Goal: Information Seeking & Learning: Compare options

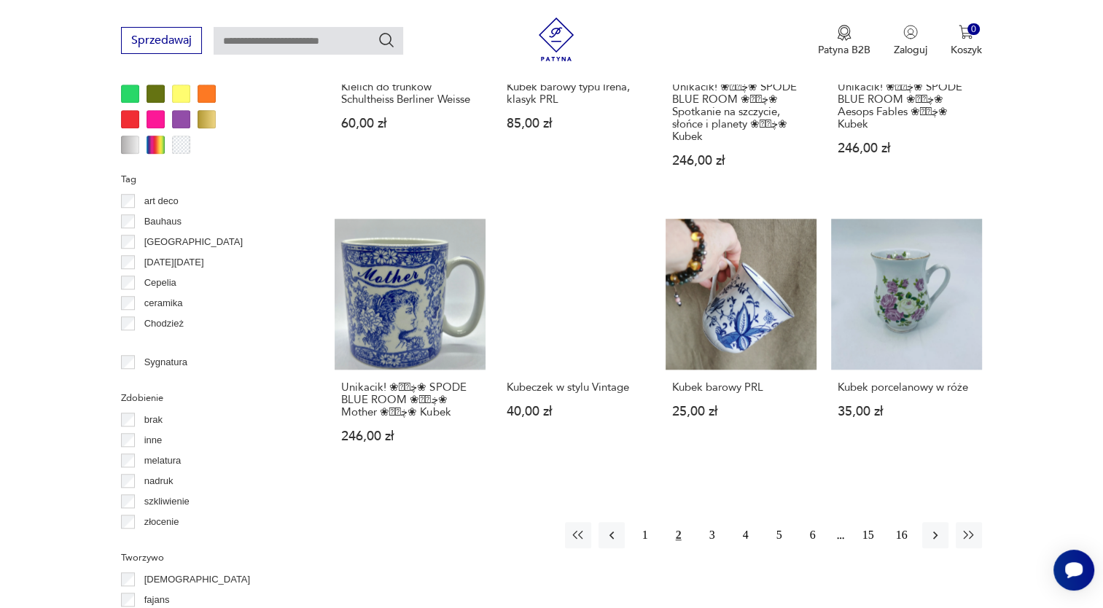
scroll to position [1283, 0]
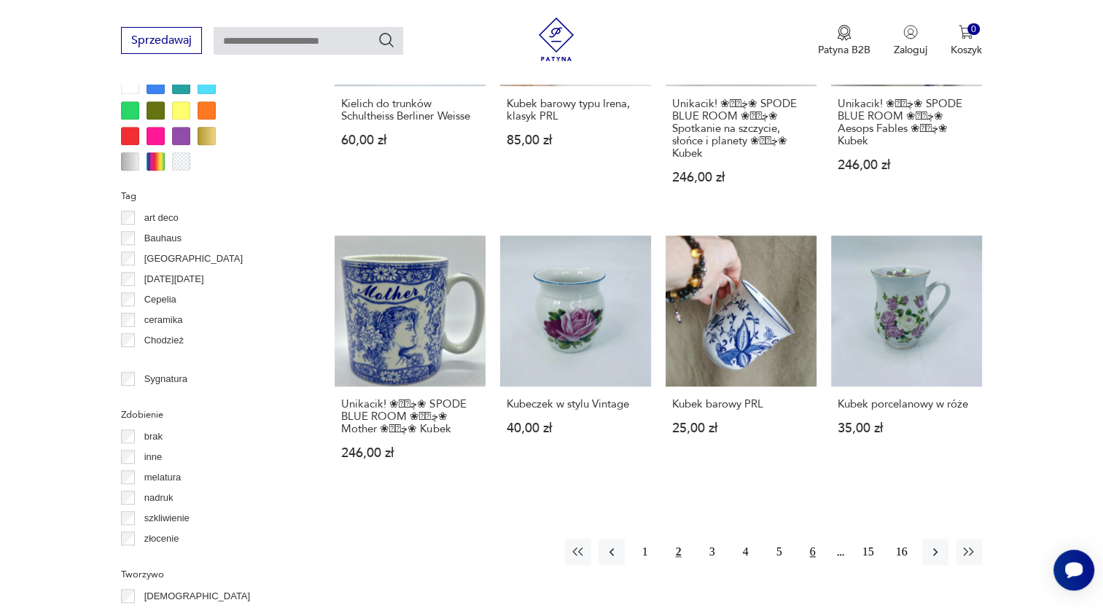
click at [813, 540] on button "6" at bounding box center [812, 552] width 26 height 26
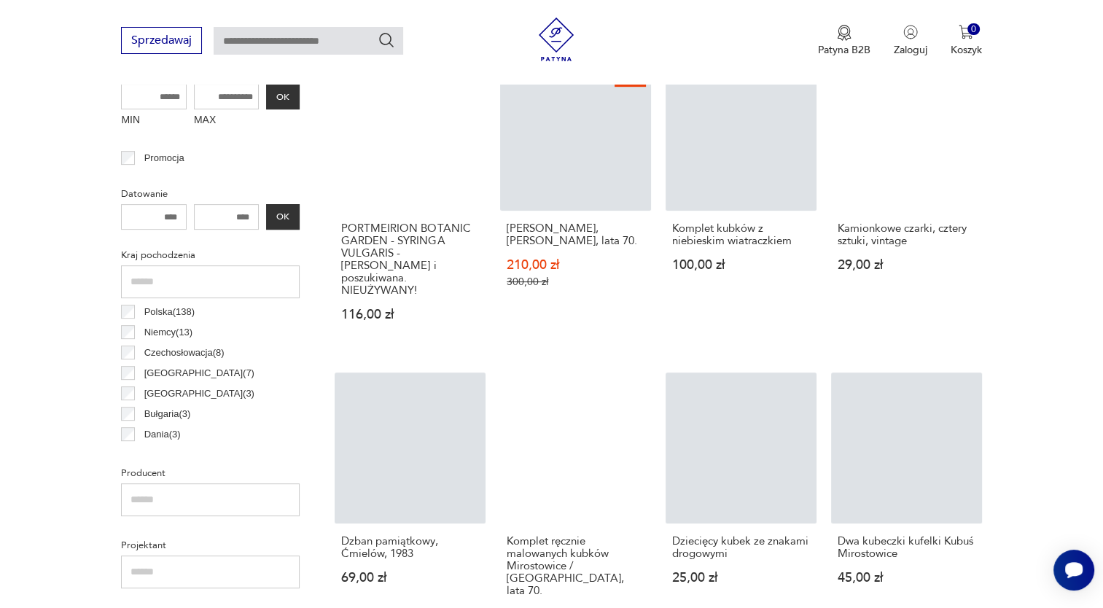
scroll to position [605, 0]
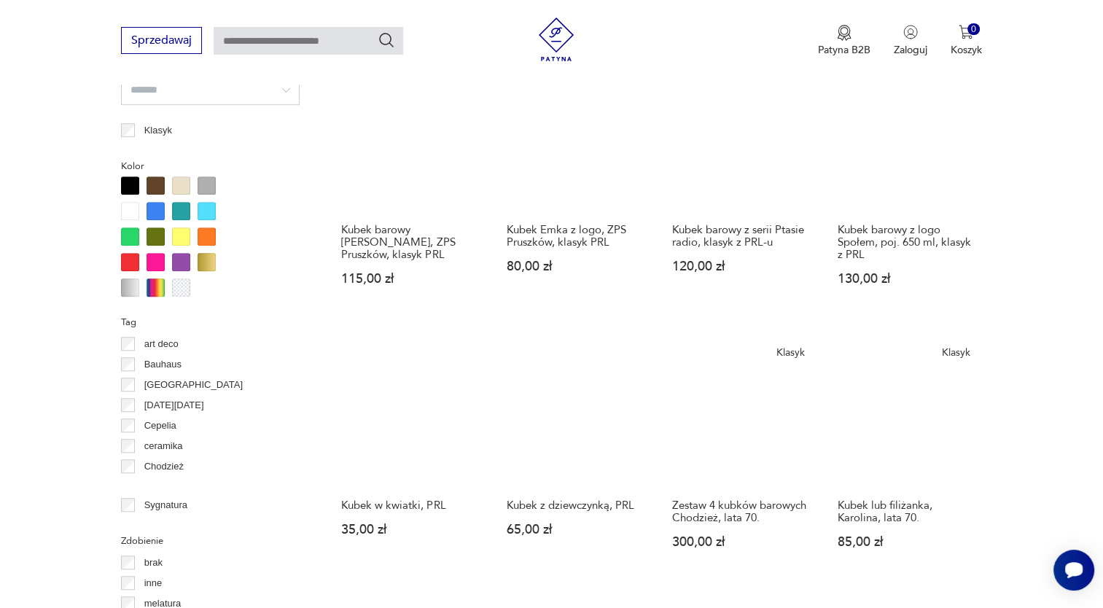
scroll to position [1188, 0]
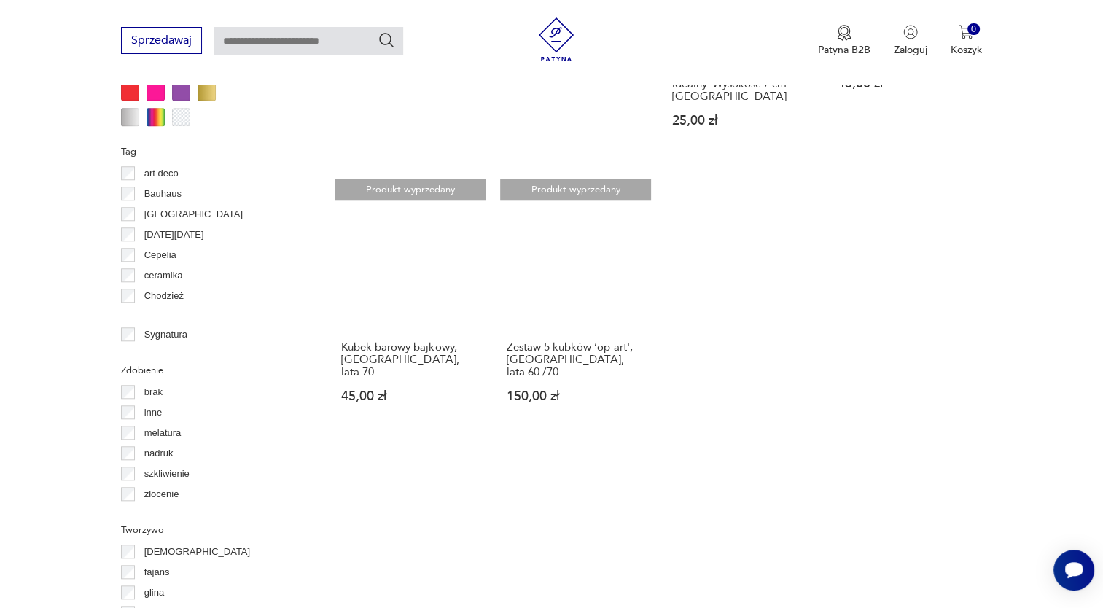
scroll to position [1335, 0]
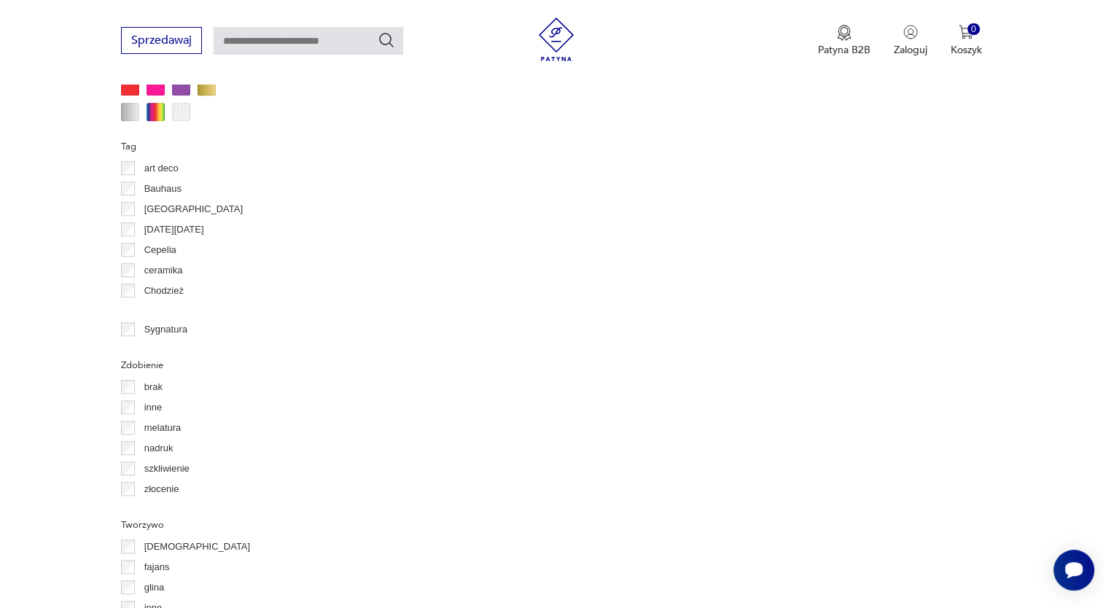
scroll to position [1334, 0]
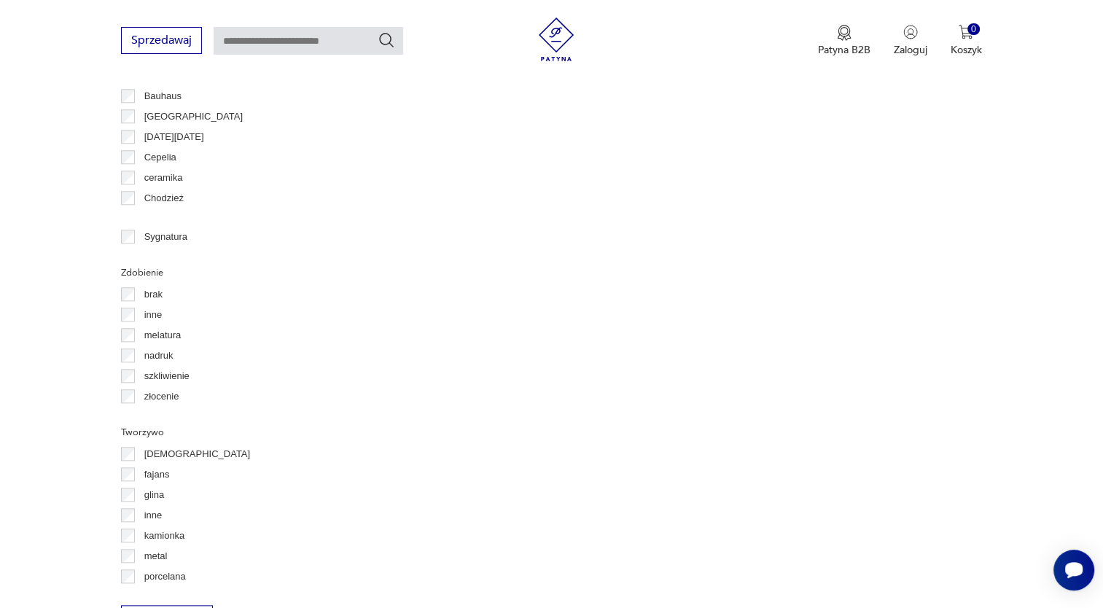
scroll to position [1552, 0]
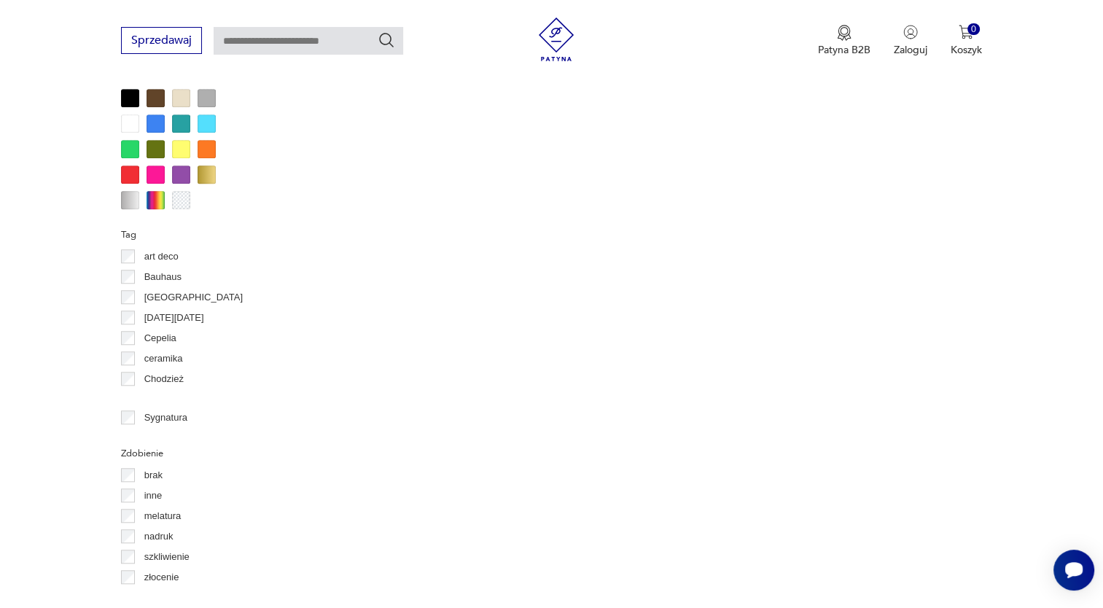
scroll to position [1334, 0]
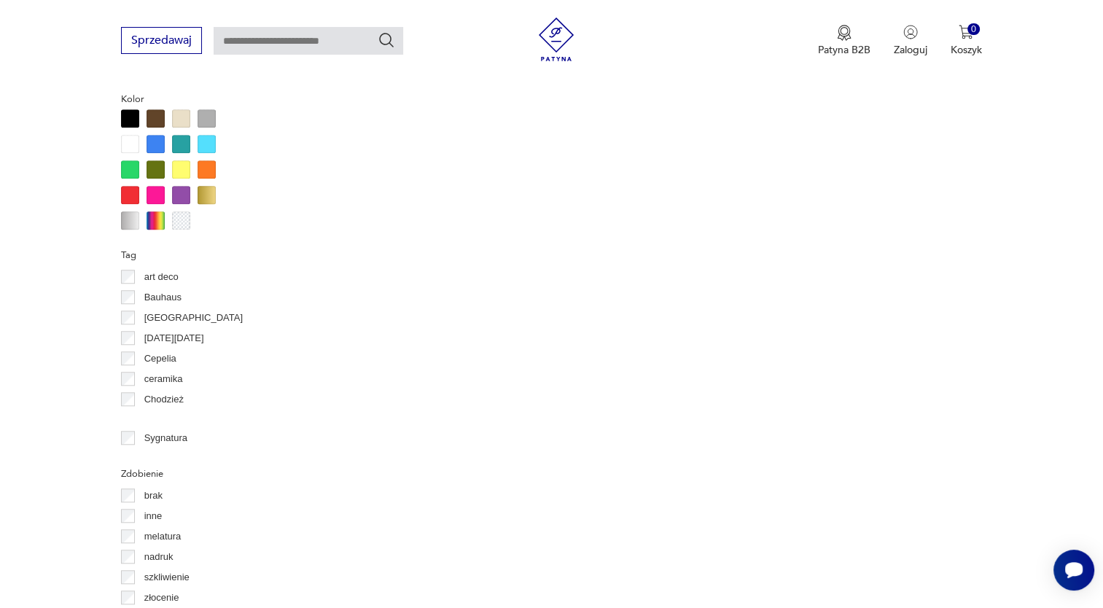
scroll to position [1261, 0]
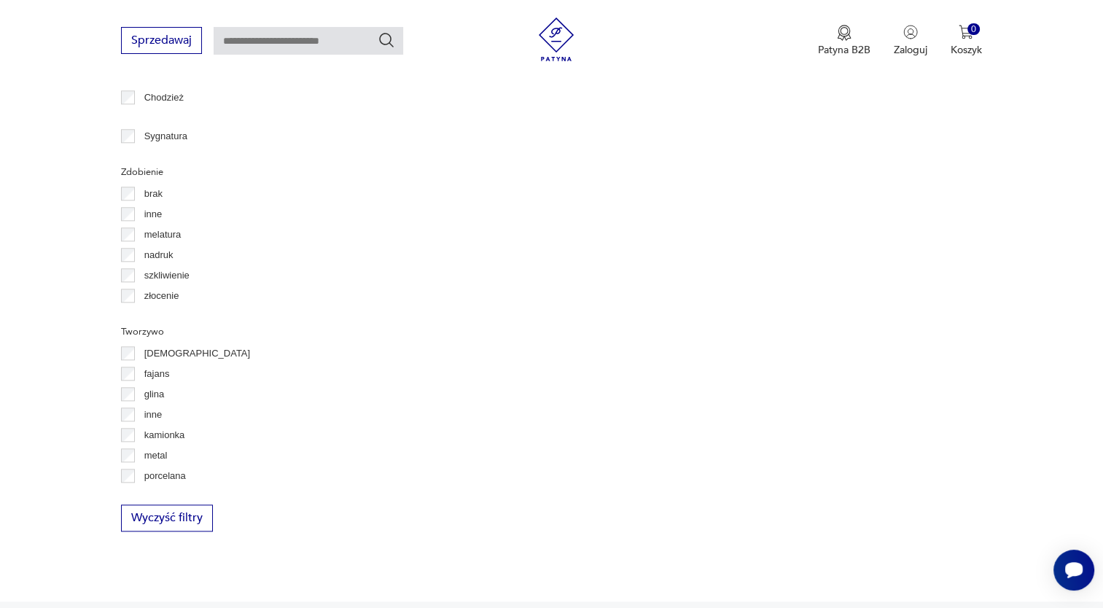
scroll to position [1625, 0]
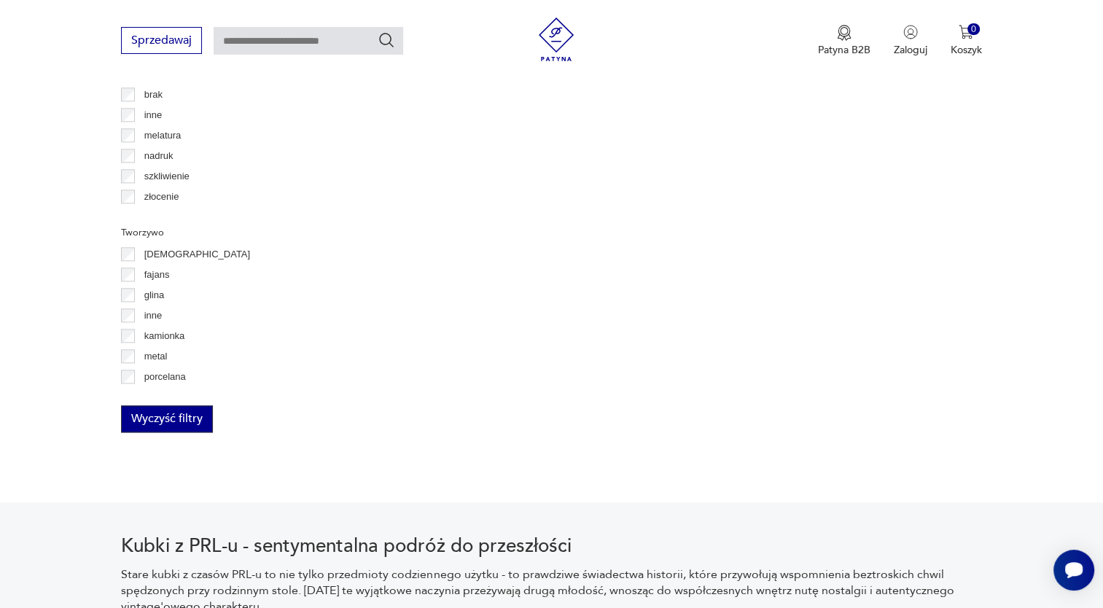
click at [176, 423] on button "Wyczyść filtry" at bounding box center [167, 418] width 92 height 27
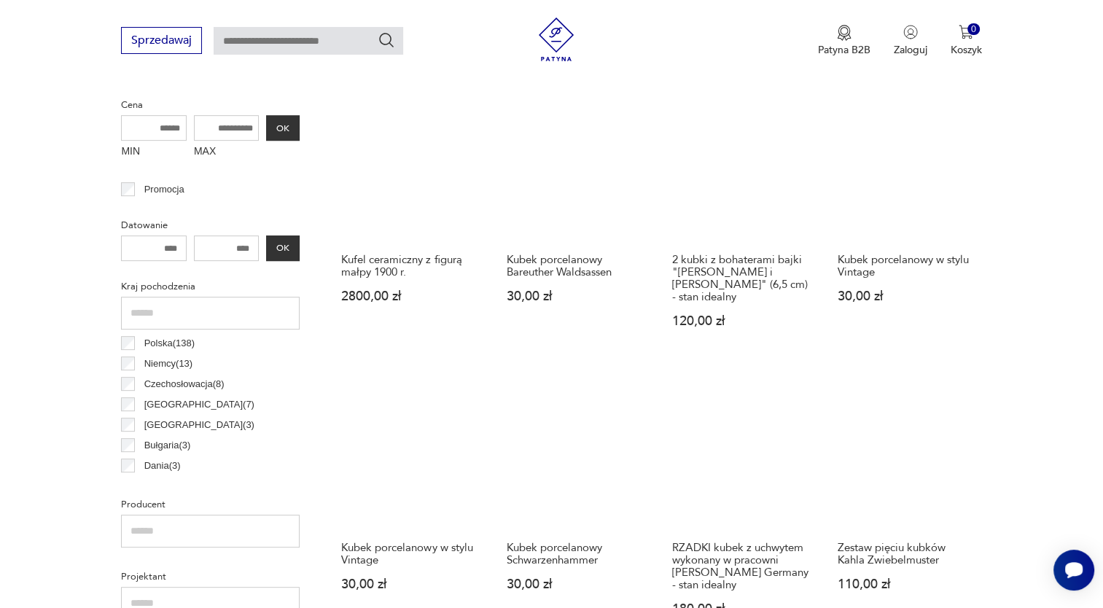
scroll to position [605, 0]
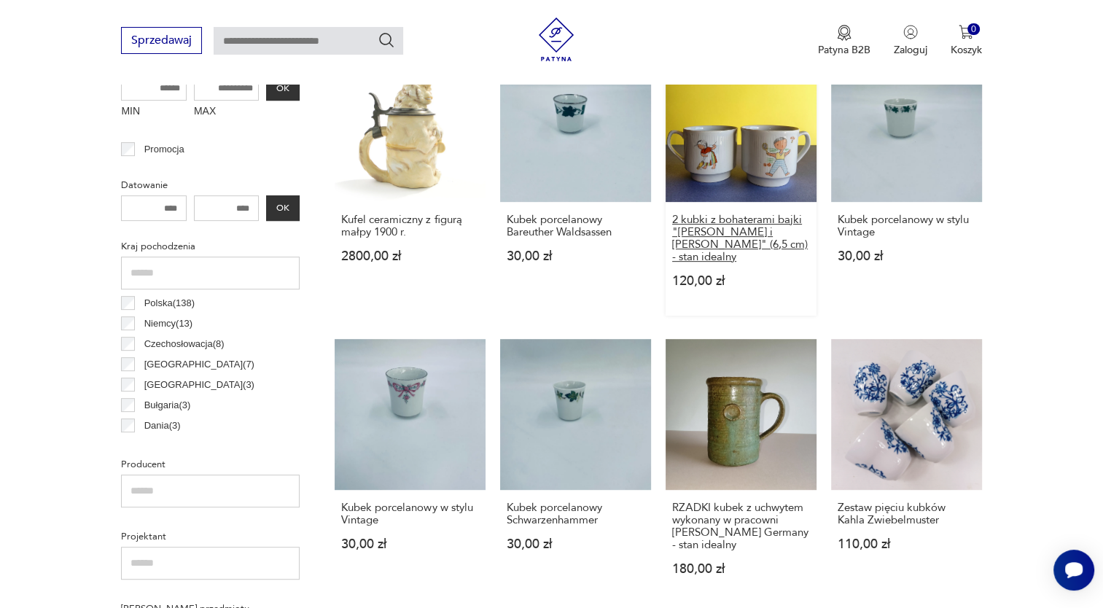
click at [746, 221] on h3 "2 kubki z bohaterami bajki "[PERSON_NAME] i [PERSON_NAME]" (6,5 cm) - stan idea…" at bounding box center [741, 239] width 138 height 50
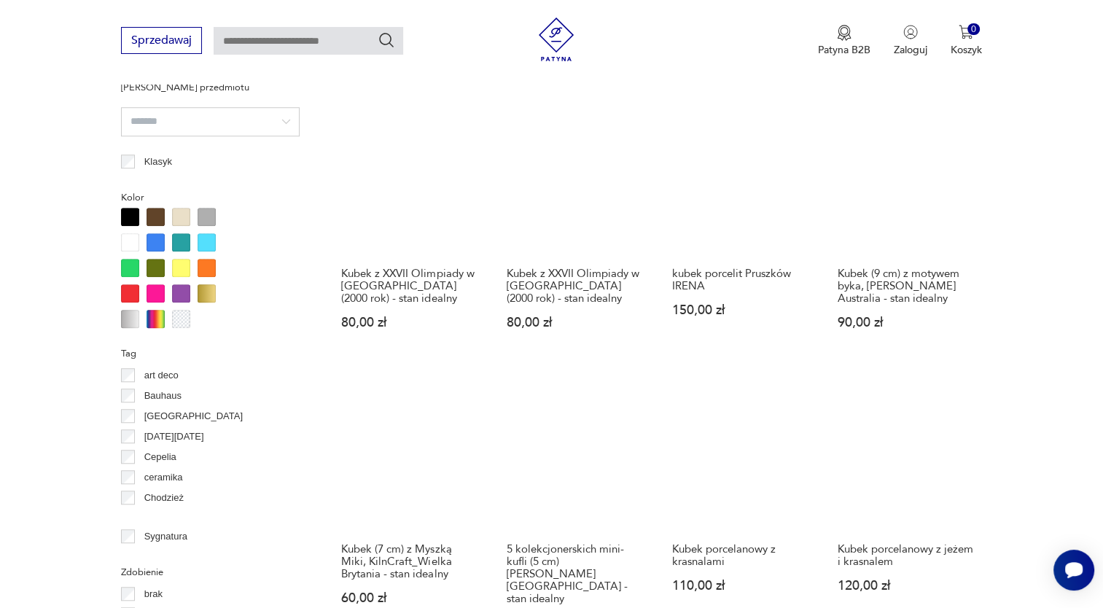
scroll to position [1188, 0]
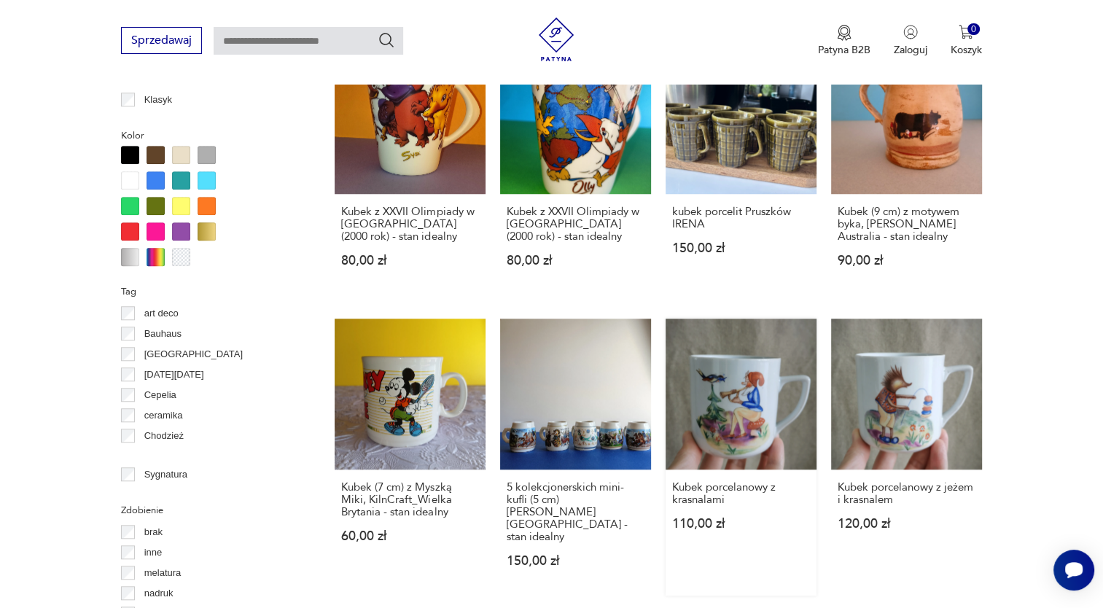
click at [732, 426] on link "Kubek porcelanowy z krasnalami 110,00 zł" at bounding box center [740, 456] width 151 height 277
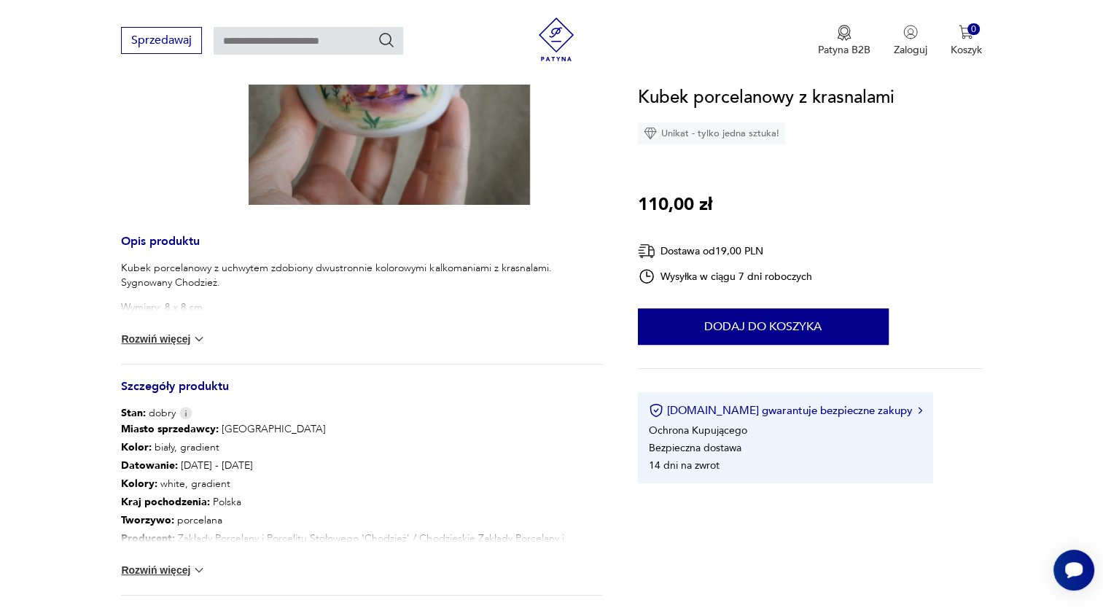
scroll to position [292, 0]
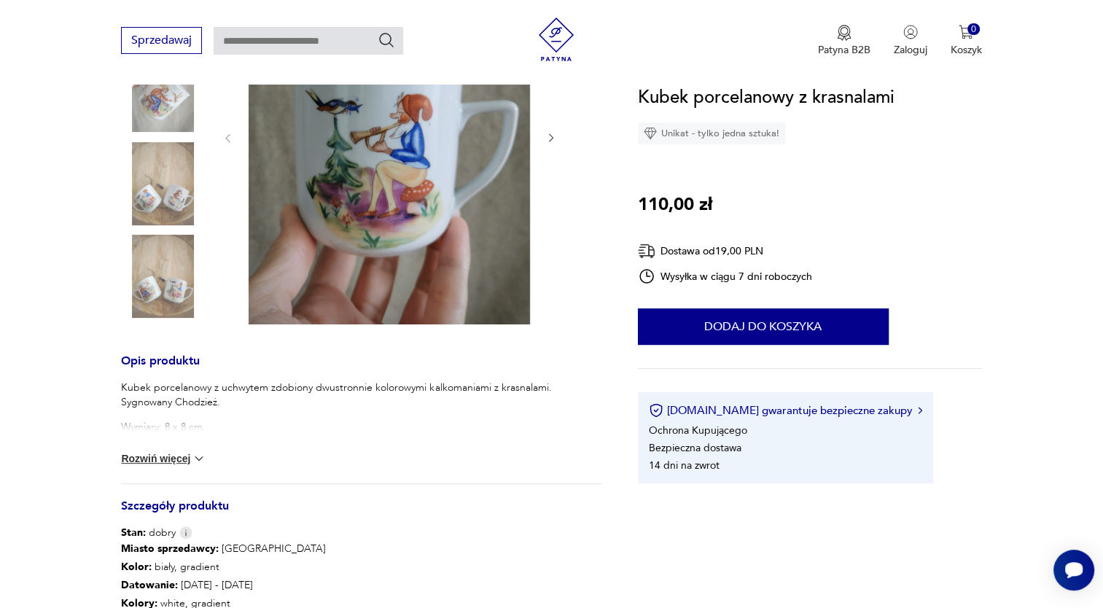
click at [551, 145] on div at bounding box center [389, 138] width 335 height 378
click at [547, 137] on icon "button" at bounding box center [551, 138] width 12 height 12
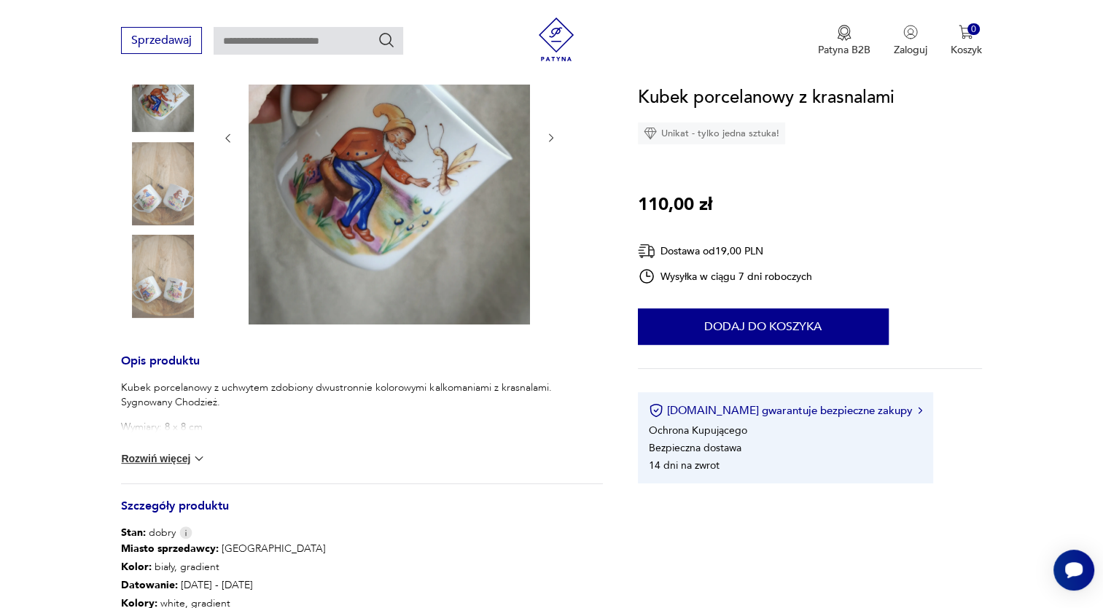
click at [537, 129] on div at bounding box center [389, 138] width 335 height 378
click at [548, 136] on icon "button" at bounding box center [551, 138] width 12 height 12
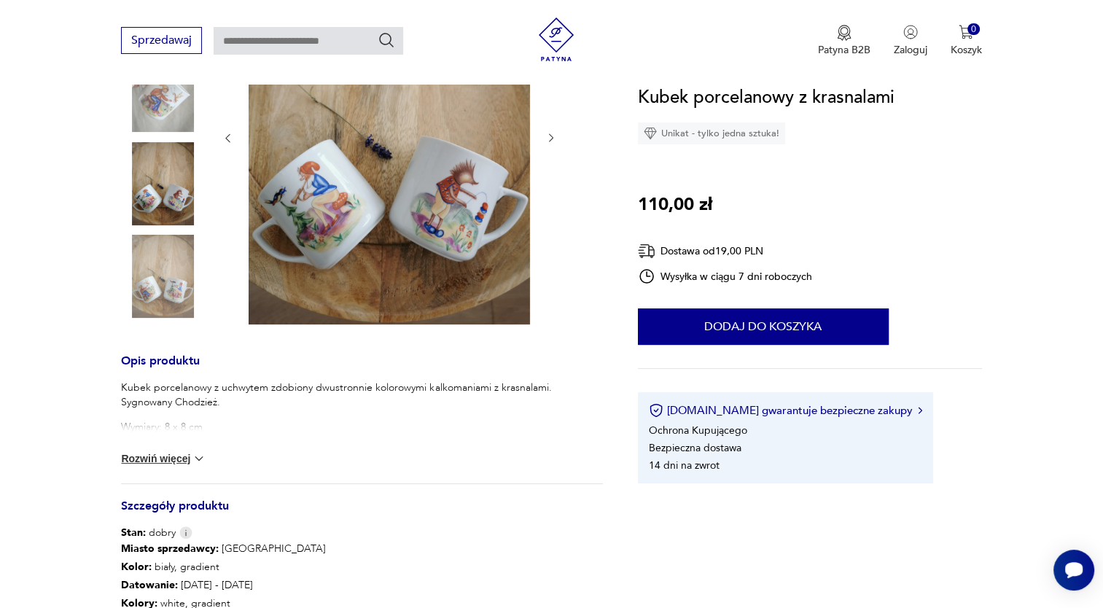
click at [548, 136] on icon "button" at bounding box center [551, 138] width 12 height 12
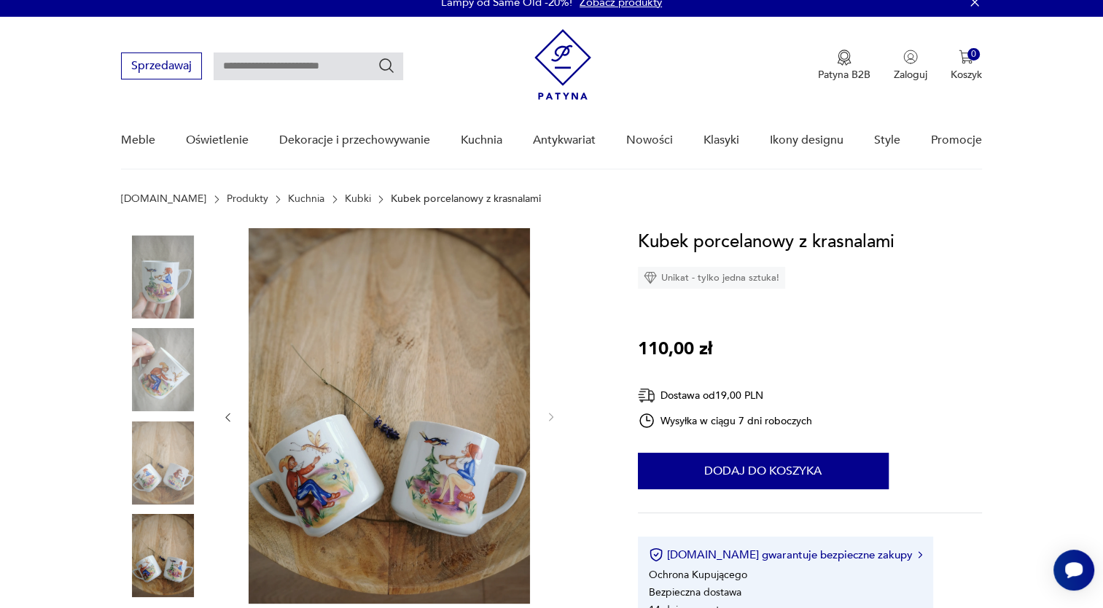
scroll to position [0, 0]
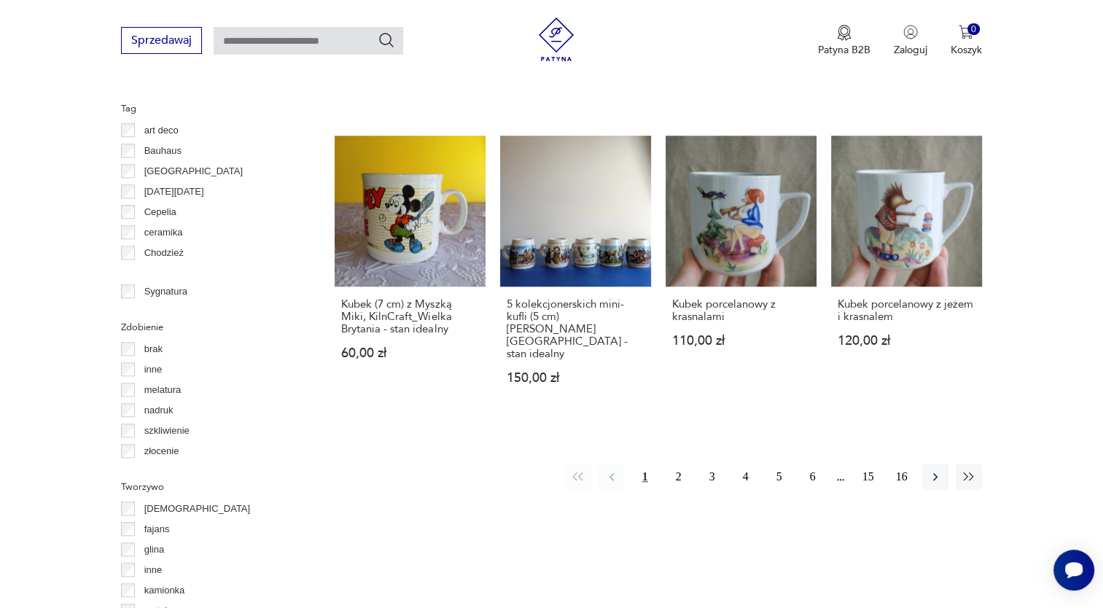
scroll to position [1396, 0]
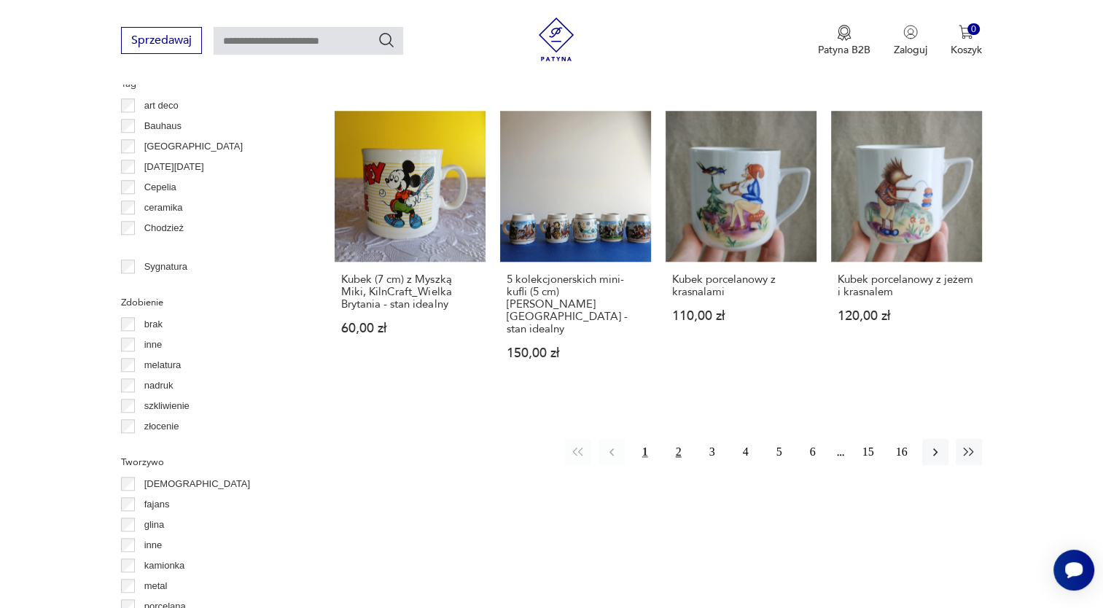
click at [679, 439] on button "2" at bounding box center [678, 452] width 26 height 26
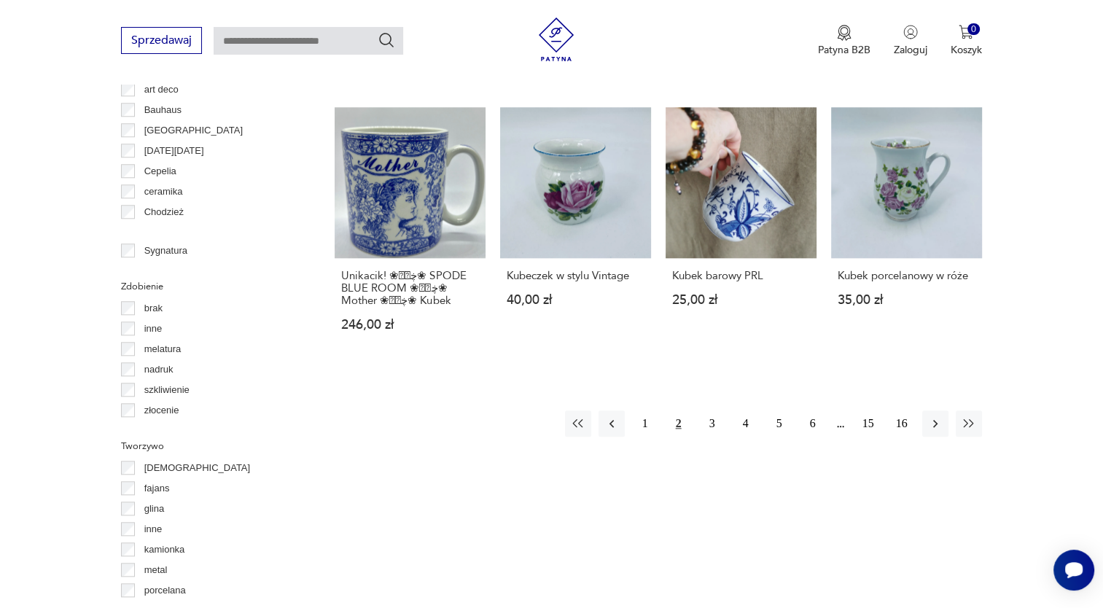
scroll to position [1479, 0]
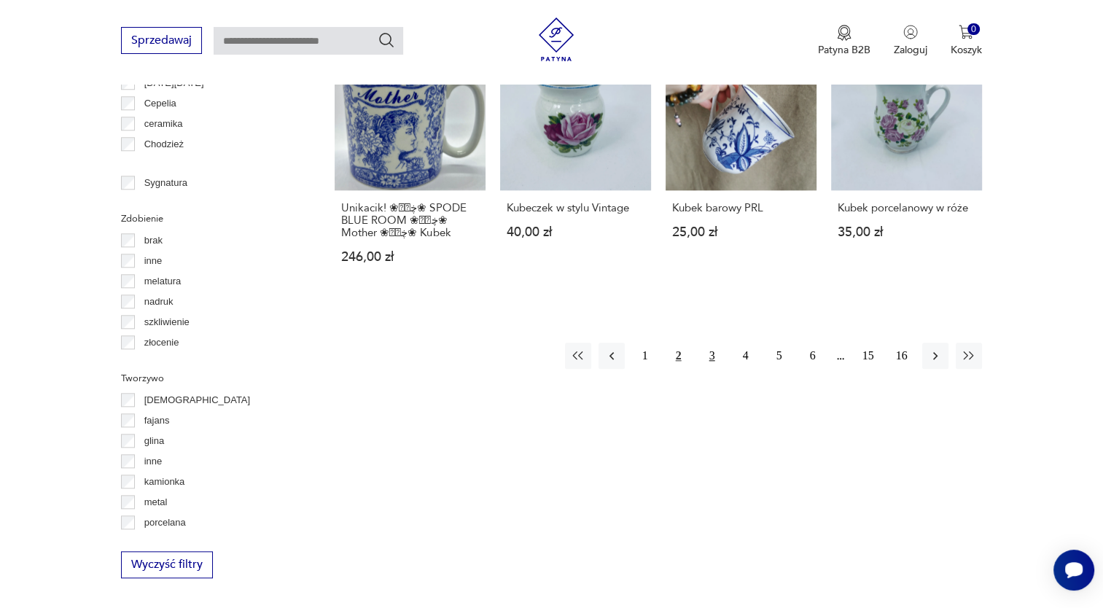
click at [714, 343] on button "3" at bounding box center [712, 356] width 26 height 26
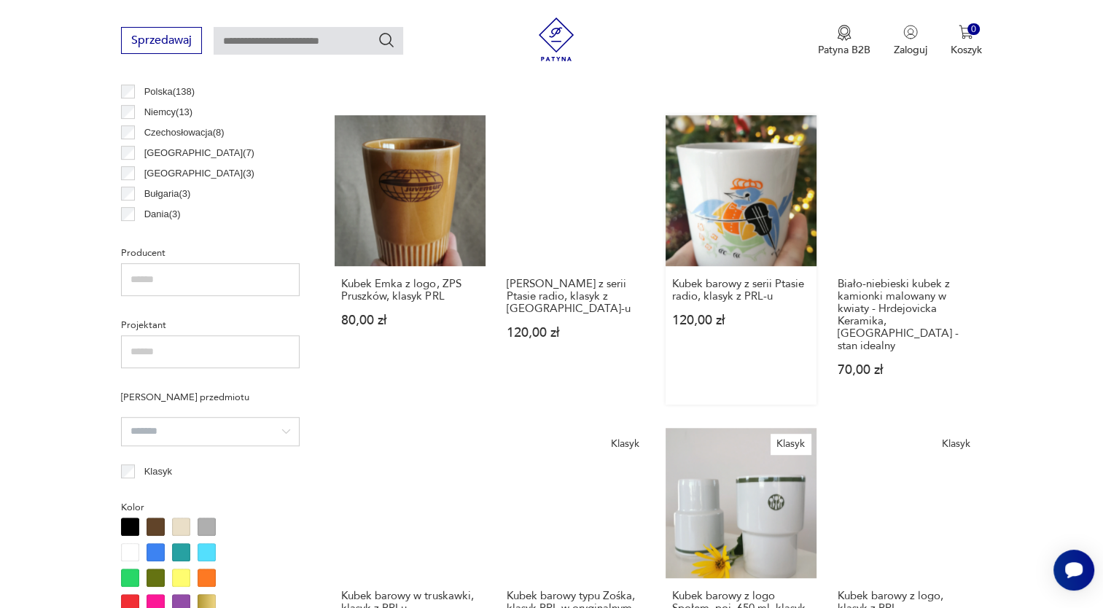
scroll to position [896, 0]
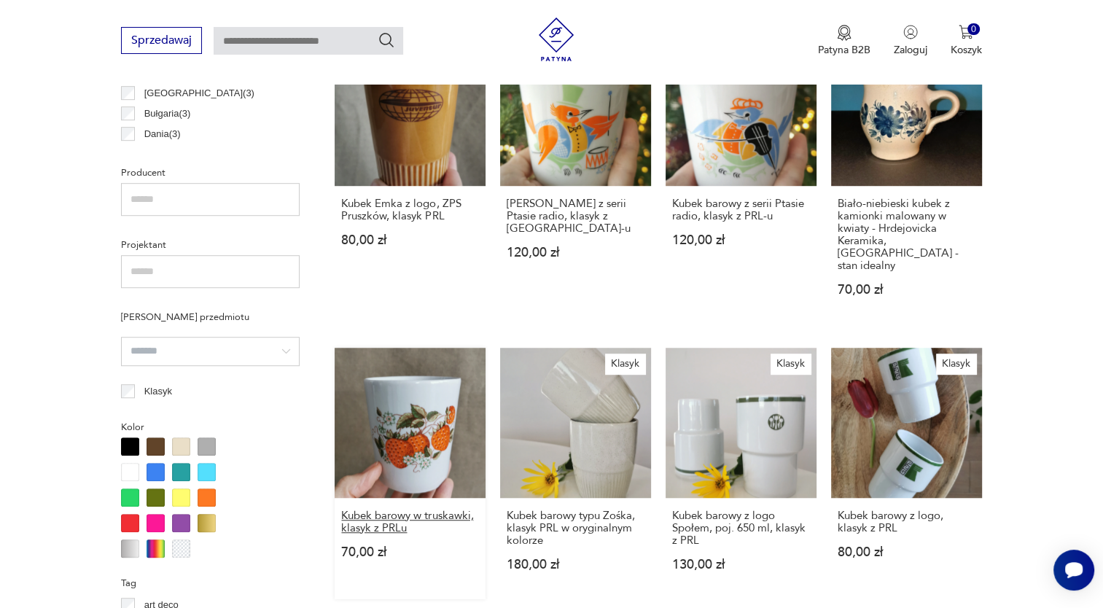
click at [429, 509] on h3 "Kubek barowy w truskawki, klasyk z PRLu" at bounding box center [410, 521] width 138 height 25
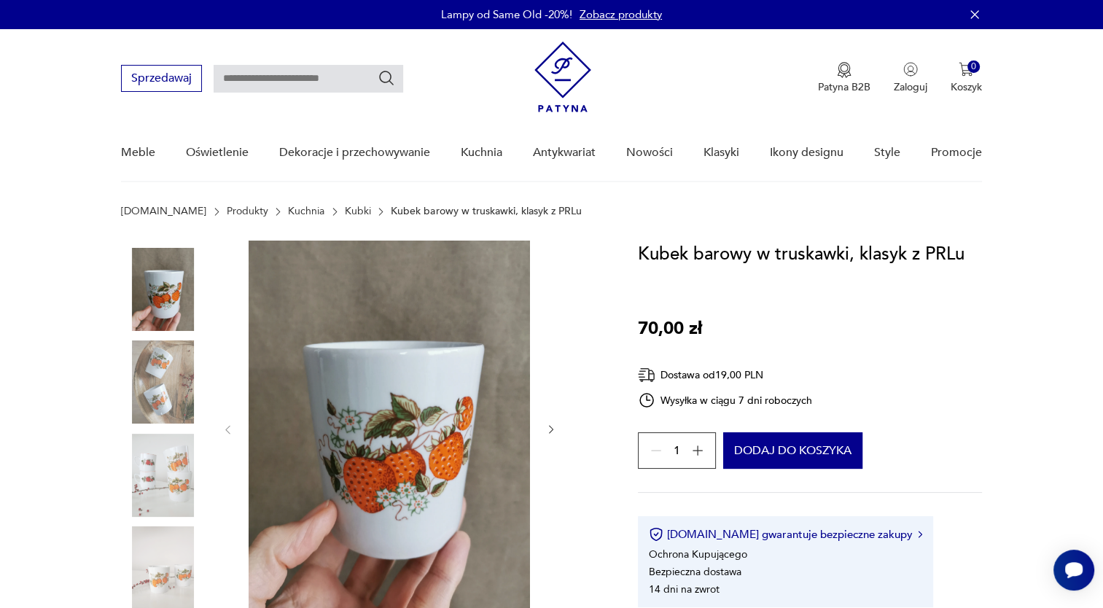
click at [541, 429] on div at bounding box center [389, 429] width 335 height 378
click at [559, 434] on div at bounding box center [361, 429] width 481 height 378
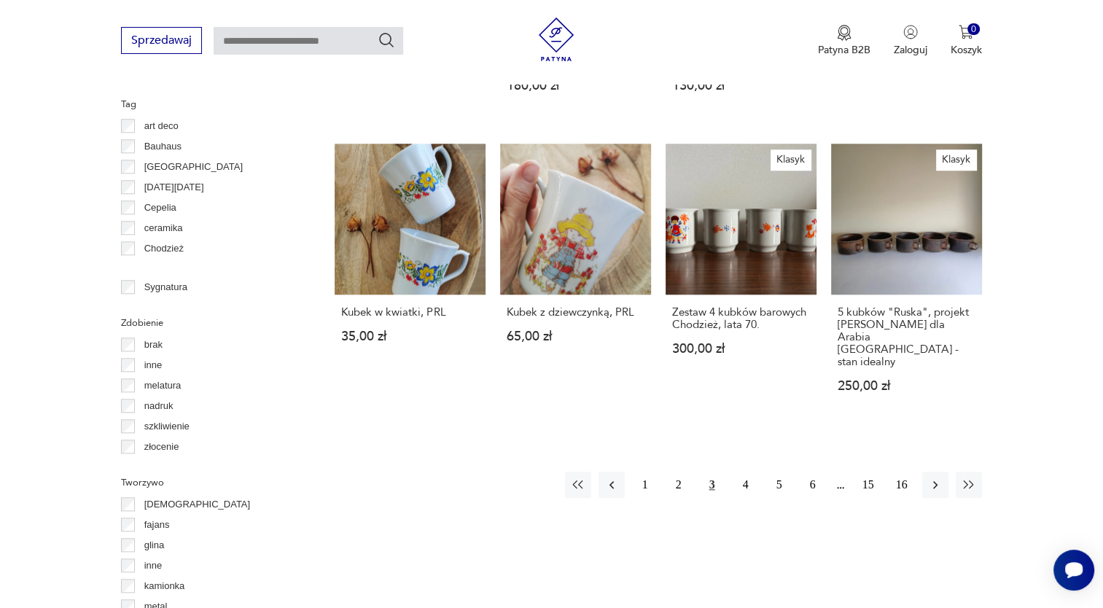
scroll to position [1407, 0]
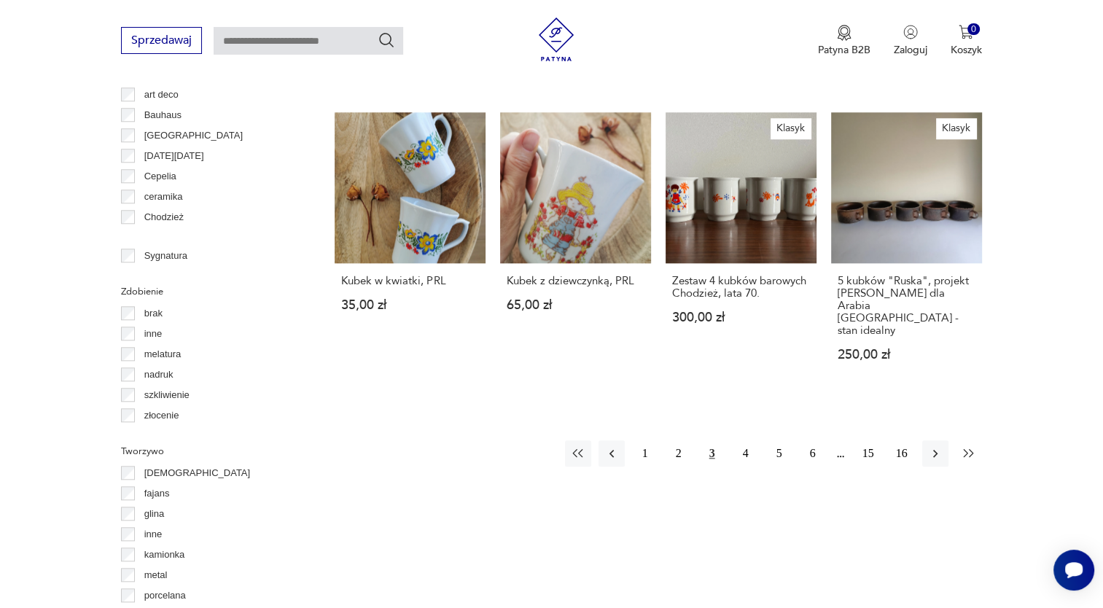
click at [966, 446] on icon "button" at bounding box center [968, 453] width 15 height 15
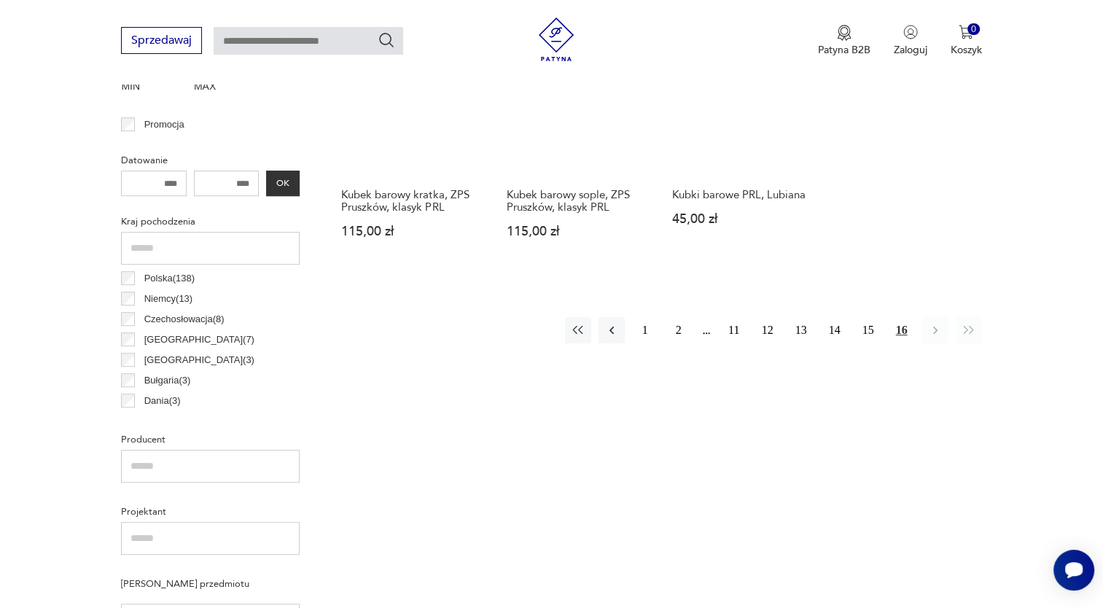
scroll to position [605, 0]
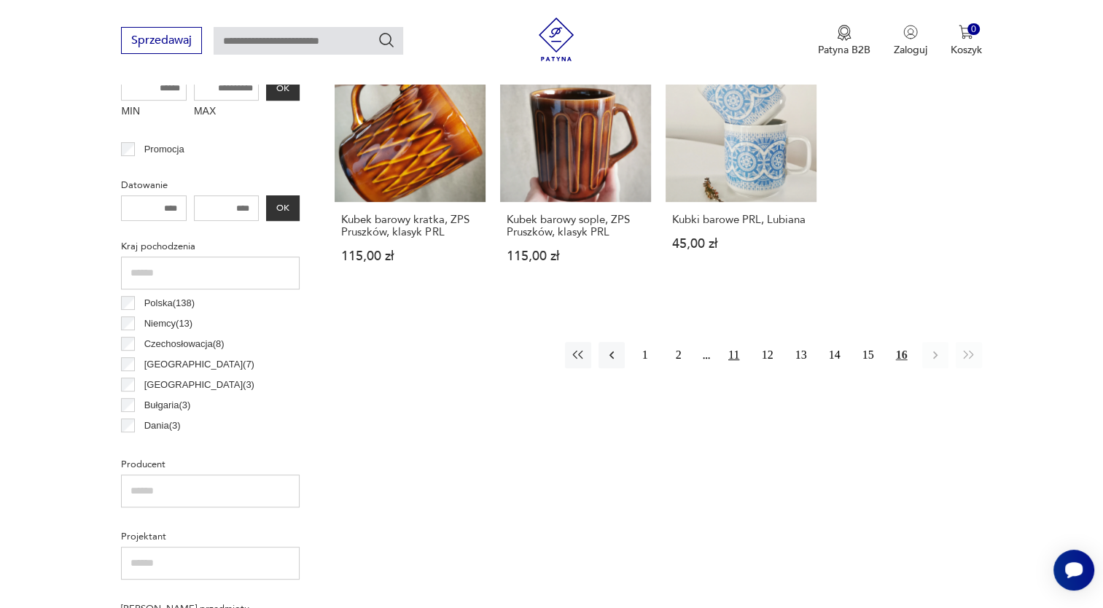
click at [733, 355] on button "11" at bounding box center [734, 355] width 26 height 26
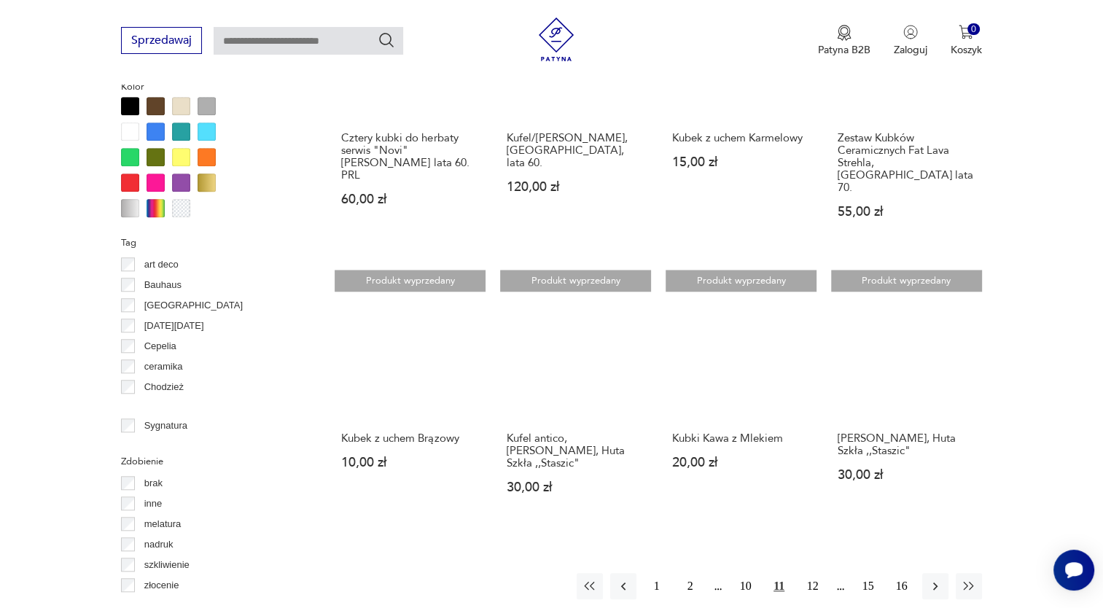
scroll to position [1334, 0]
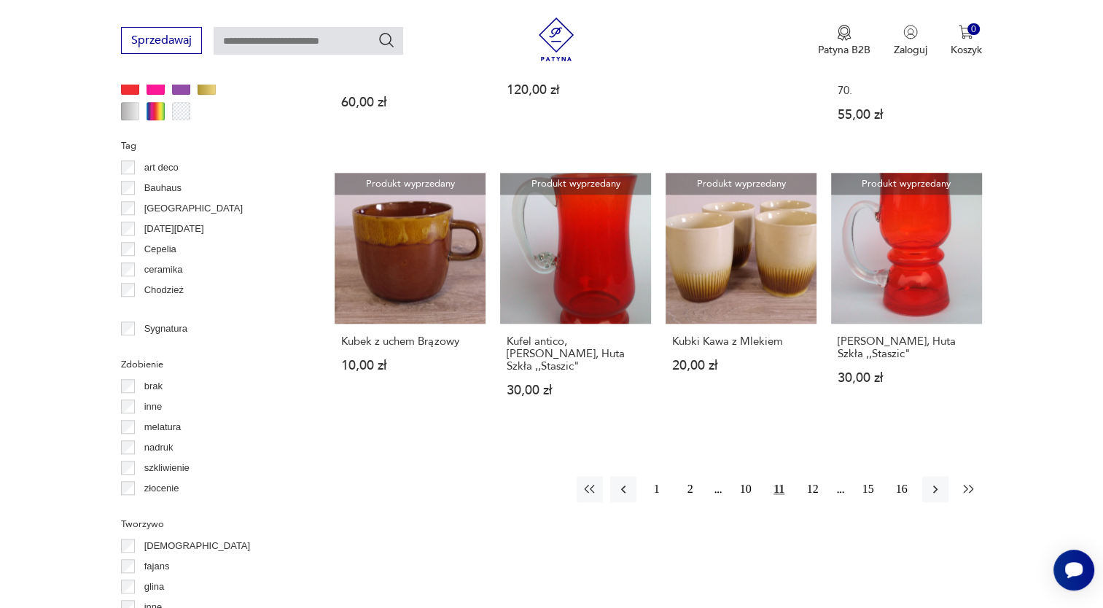
click at [968, 482] on icon "button" at bounding box center [968, 489] width 15 height 15
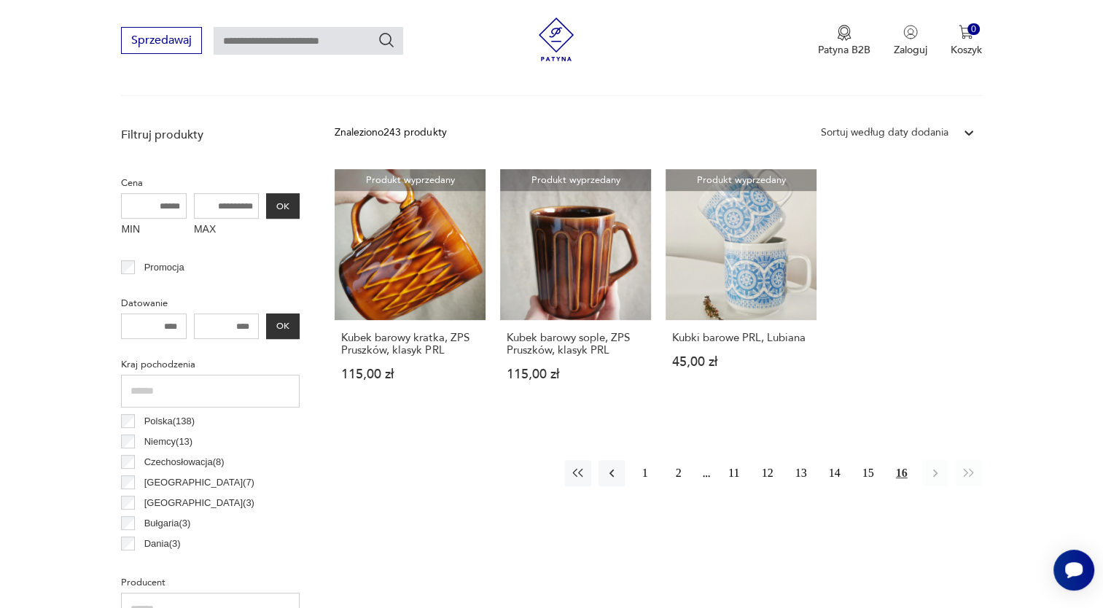
scroll to position [678, 0]
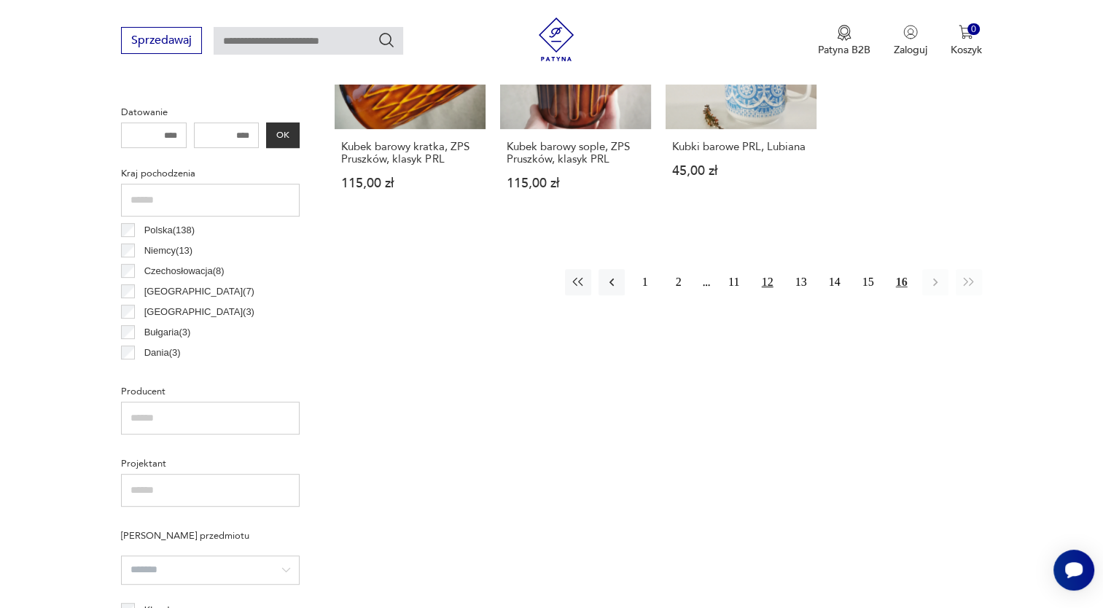
click at [767, 284] on button "12" at bounding box center [767, 282] width 26 height 26
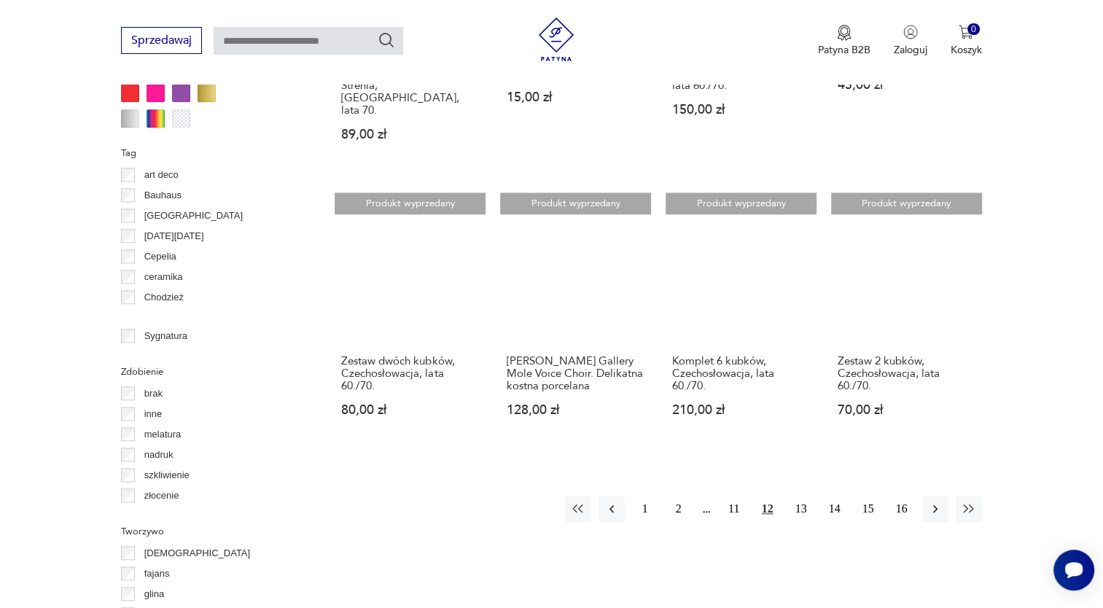
scroll to position [1334, 0]
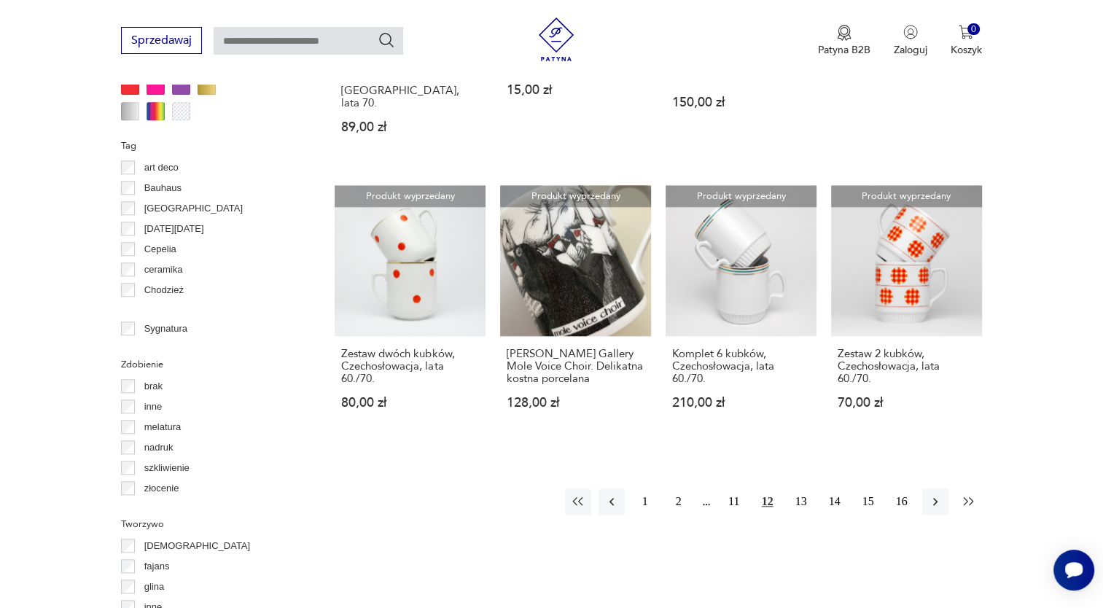
click at [967, 494] on icon "button" at bounding box center [968, 501] width 15 height 15
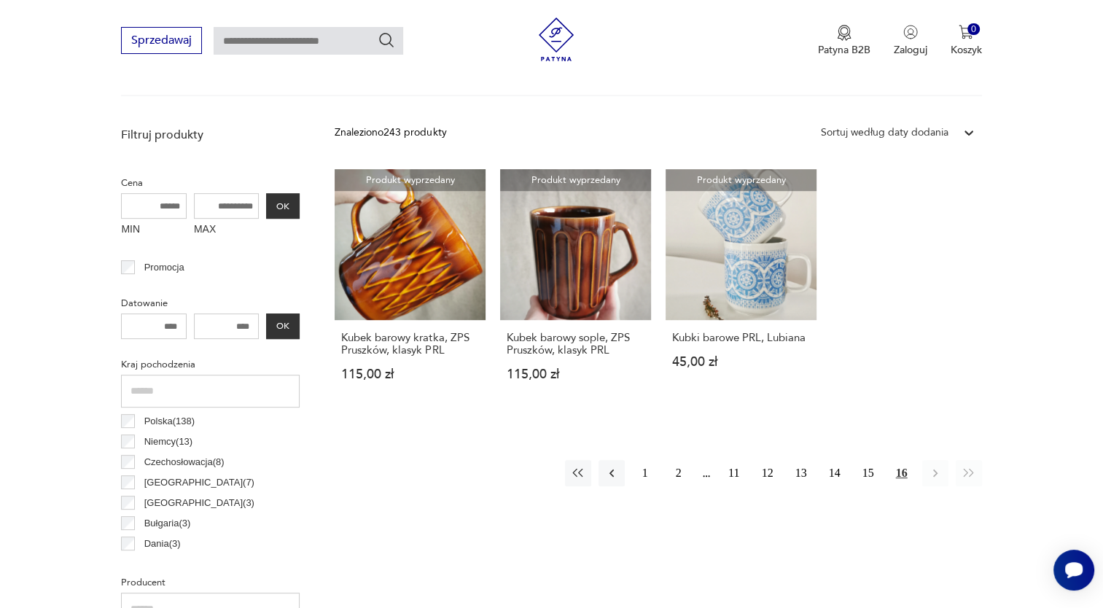
scroll to position [678, 0]
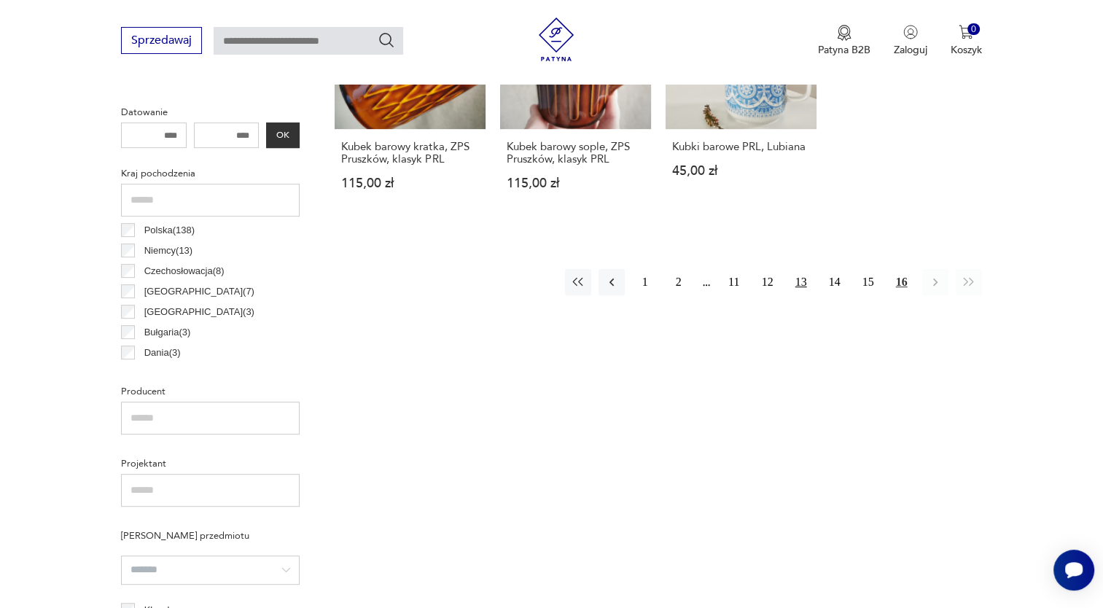
click at [798, 278] on button "13" at bounding box center [801, 282] width 26 height 26
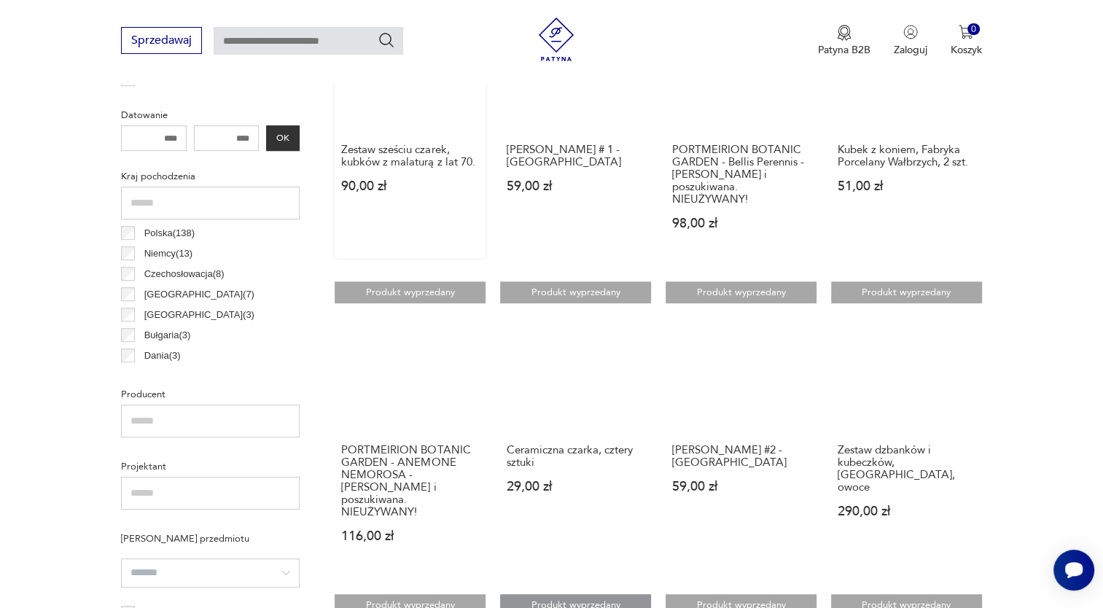
scroll to position [678, 0]
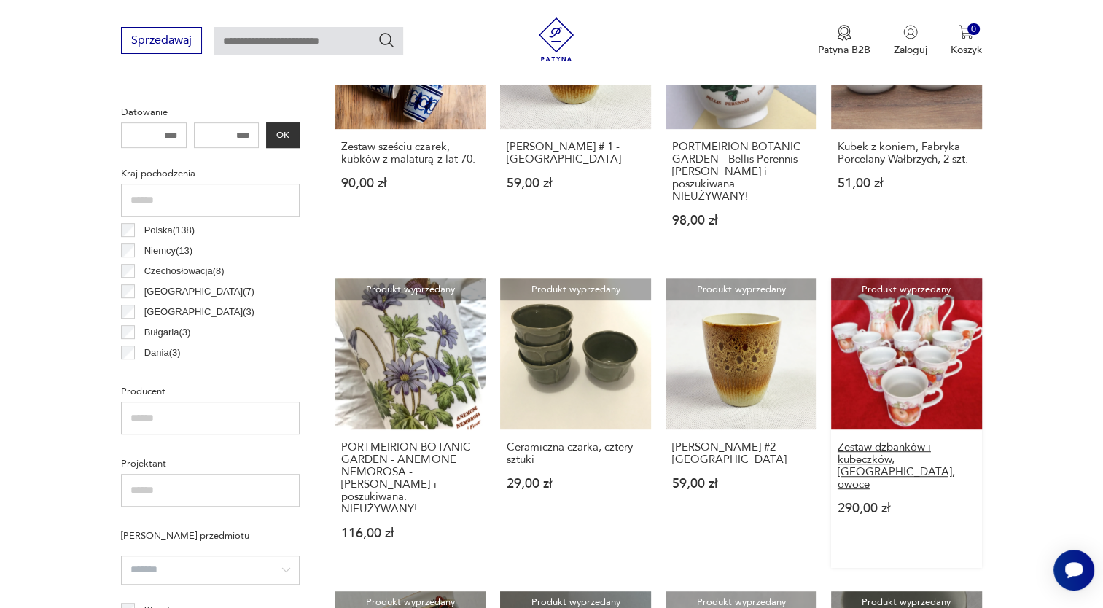
click at [890, 447] on h3 "Zestaw dzbanków i kubeczków, [GEOGRAPHIC_DATA], owoce" at bounding box center [906, 466] width 138 height 50
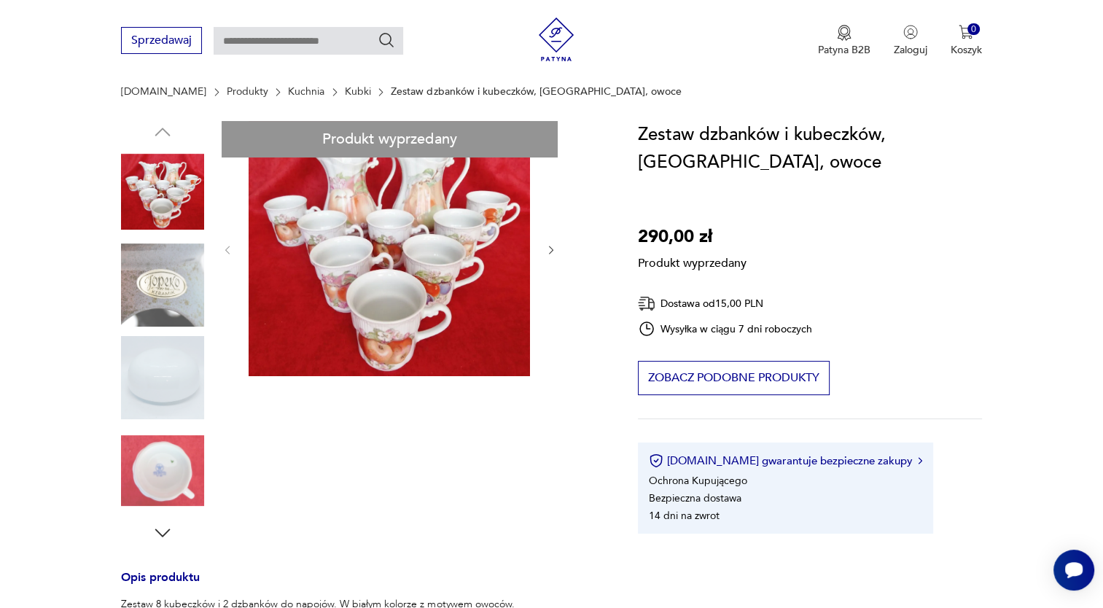
scroll to position [146, 0]
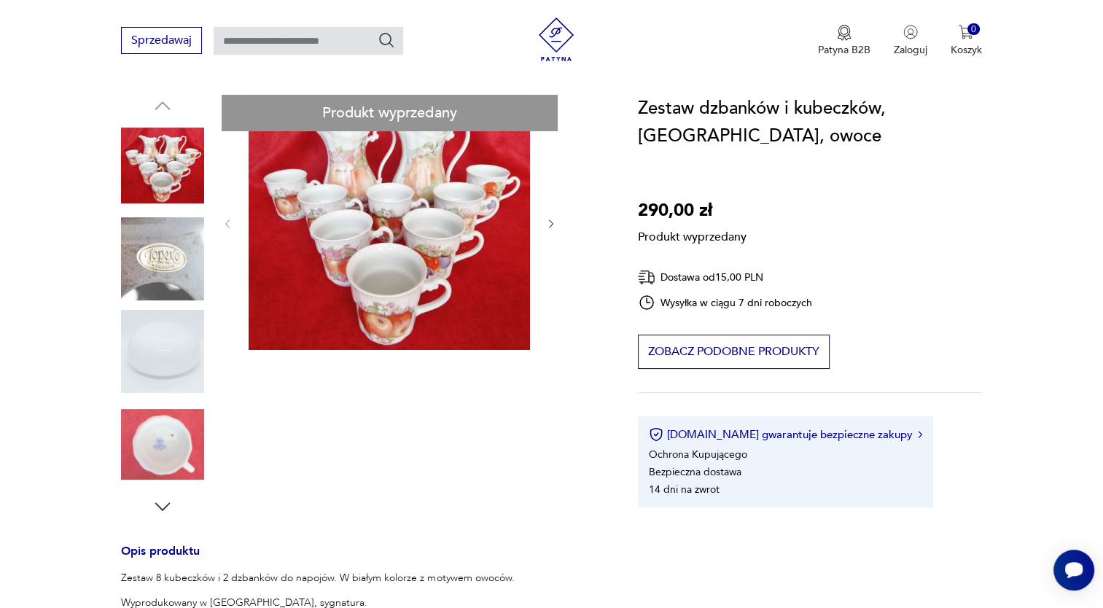
click at [157, 510] on div "Produkt wyprzedany Opis produktu Zestaw 8 kubeczków i 2 dzbanków do napojów. W …" at bounding box center [361, 564] width 481 height 938
click at [159, 506] on div "Produkt wyprzedany Opis produktu Zestaw 8 kubeczków i 2 dzbanków do napojów. W …" at bounding box center [361, 564] width 481 height 938
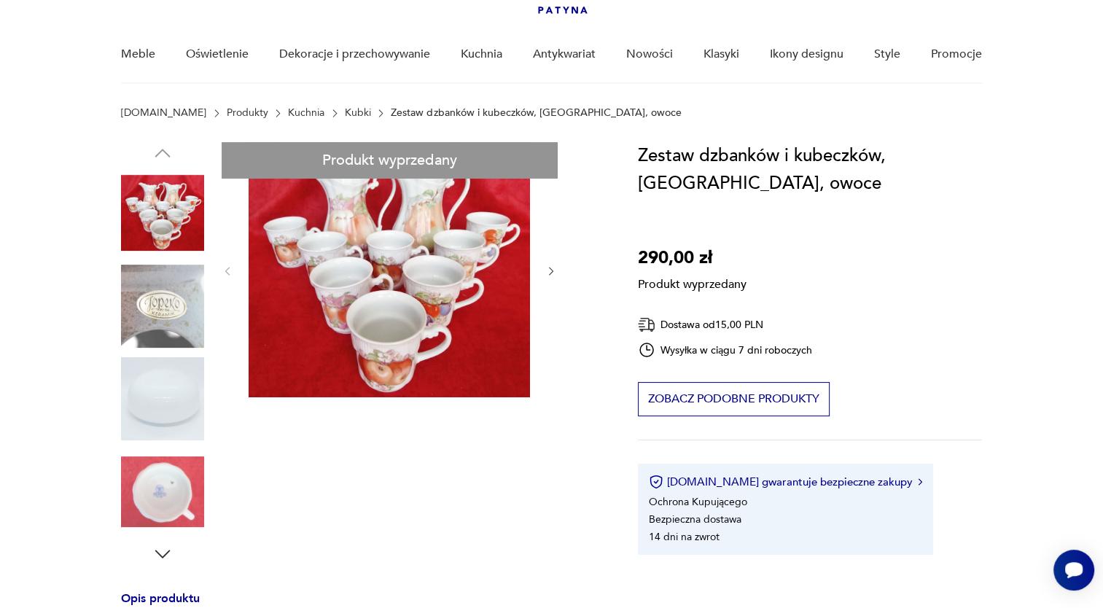
scroll to position [73, 0]
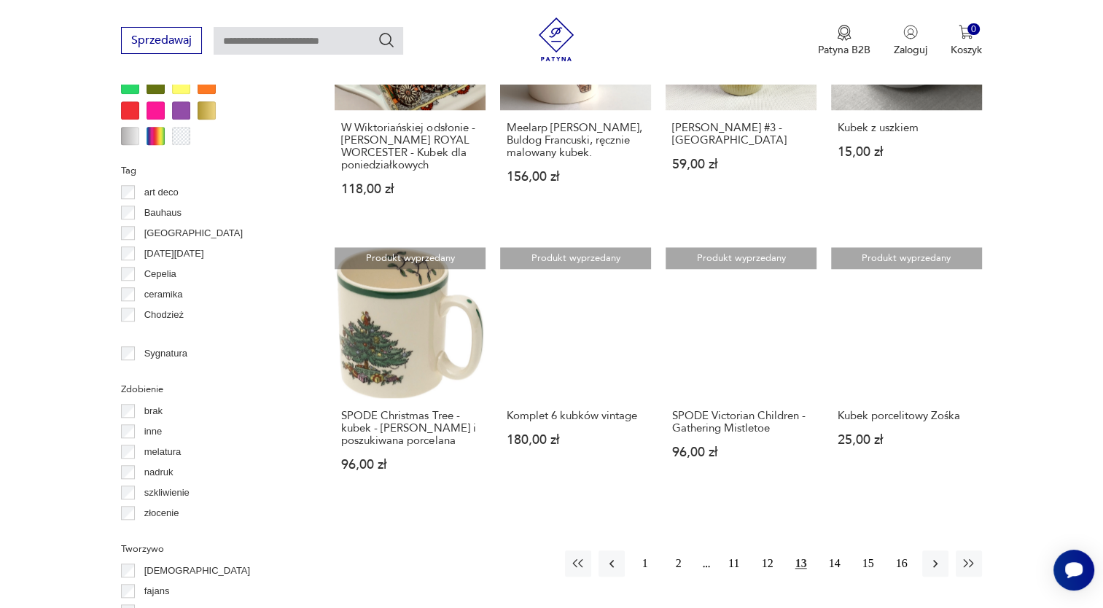
scroll to position [1334, 0]
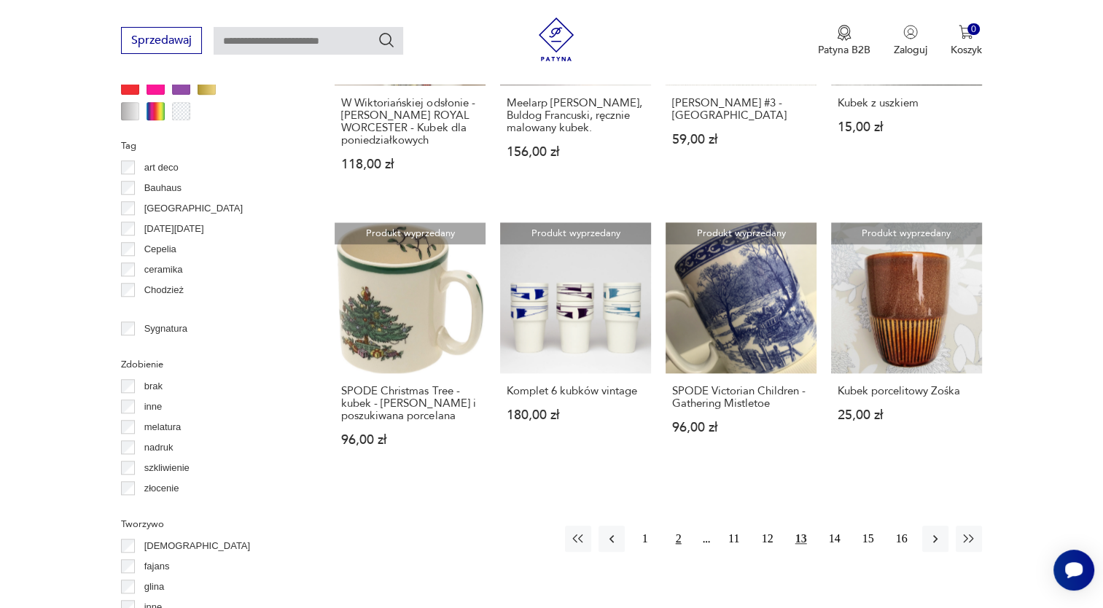
click at [678, 525] on button "2" at bounding box center [678, 538] width 26 height 26
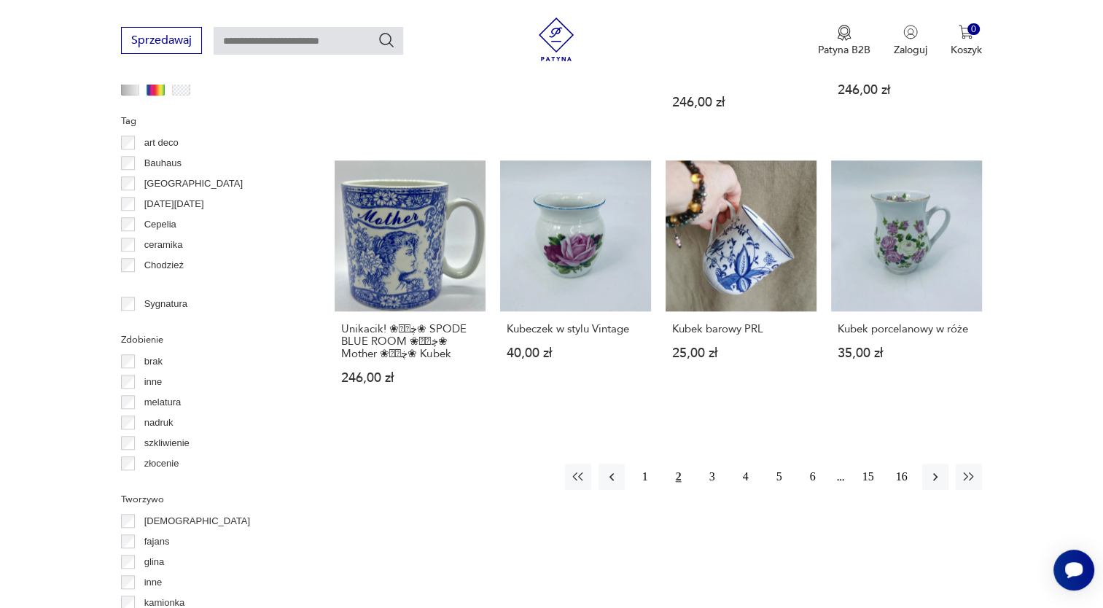
scroll to position [1407, 0]
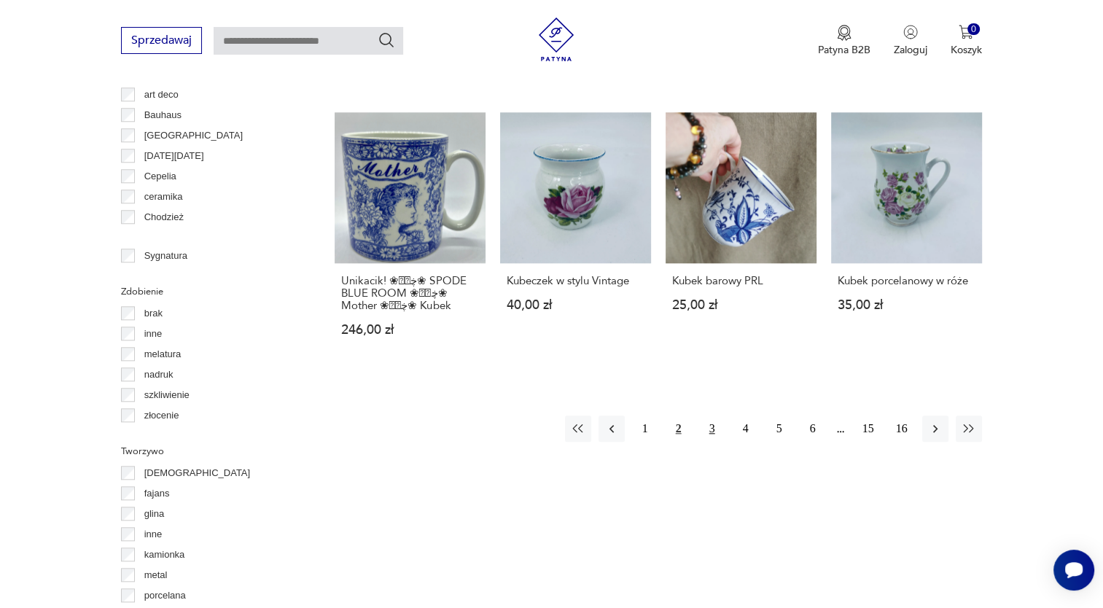
click at [713, 415] on button "3" at bounding box center [712, 428] width 26 height 26
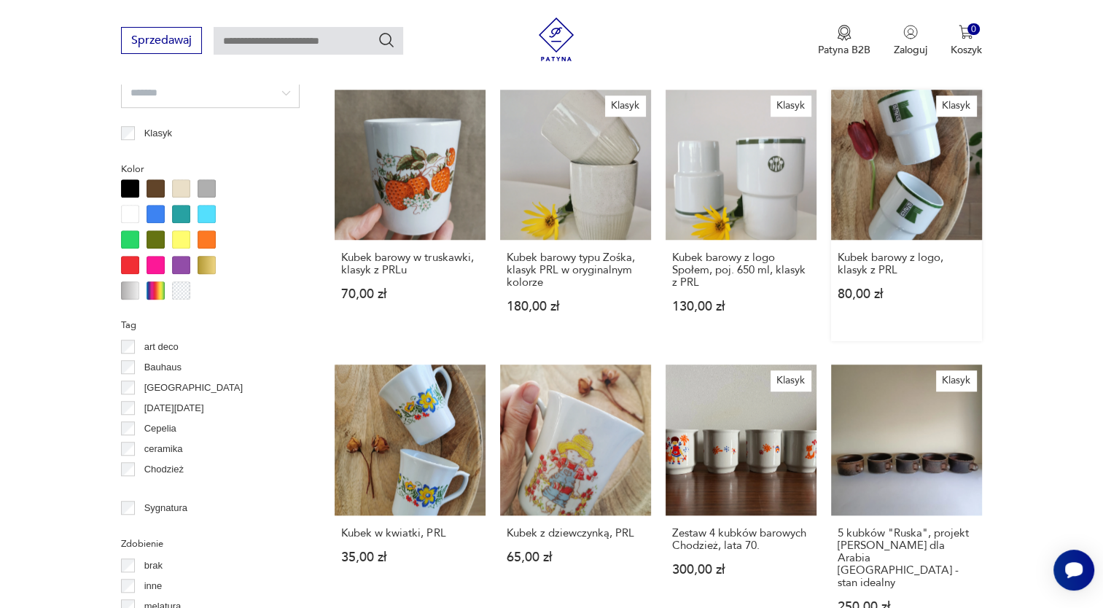
scroll to position [1261, 0]
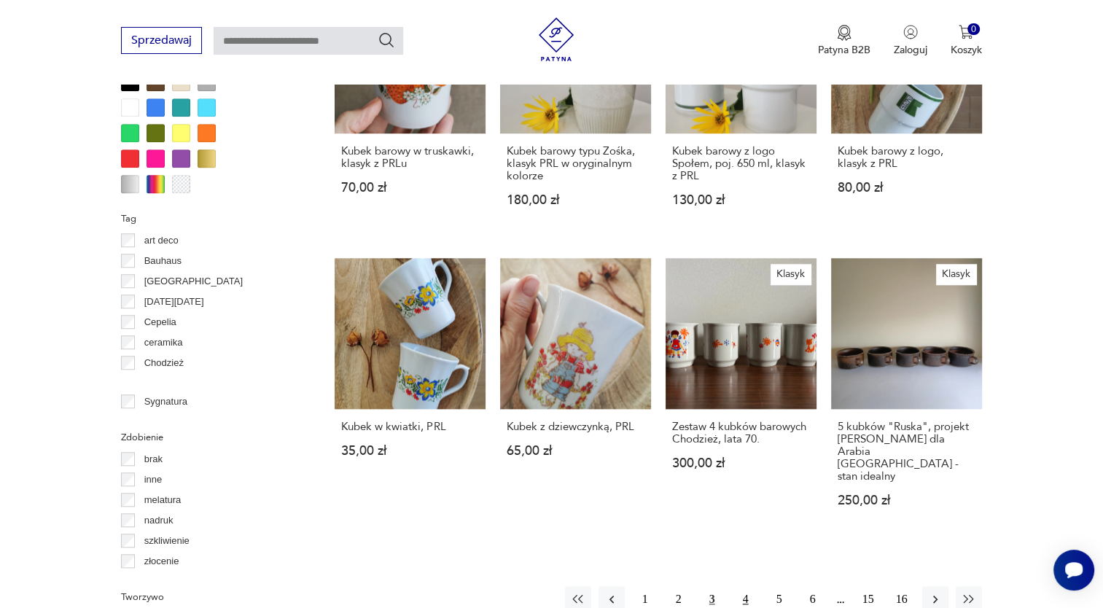
click at [748, 586] on button "4" at bounding box center [745, 599] width 26 height 26
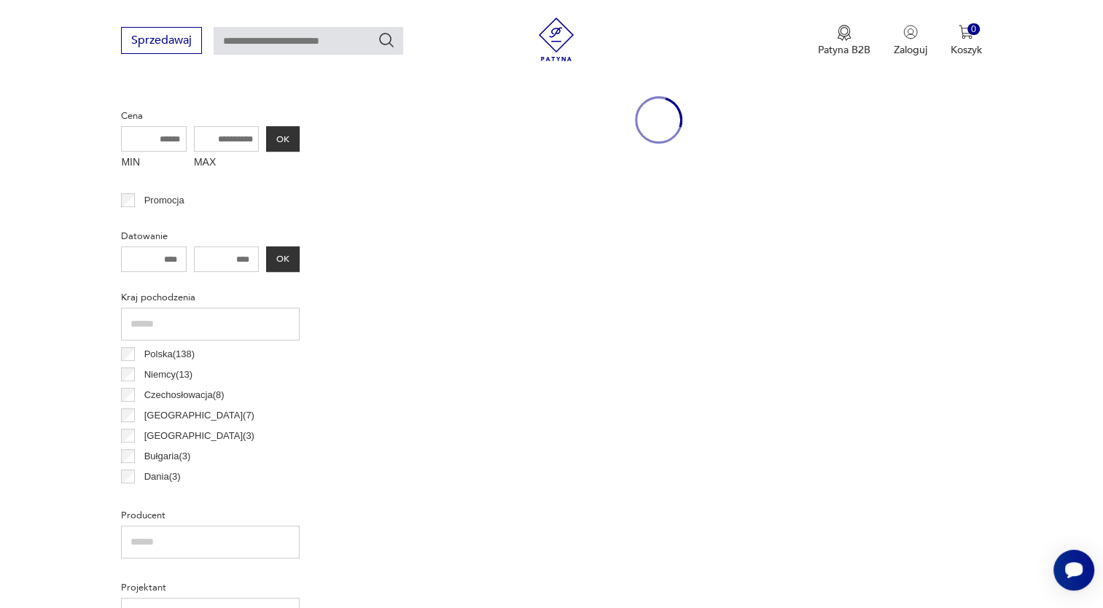
scroll to position [386, 0]
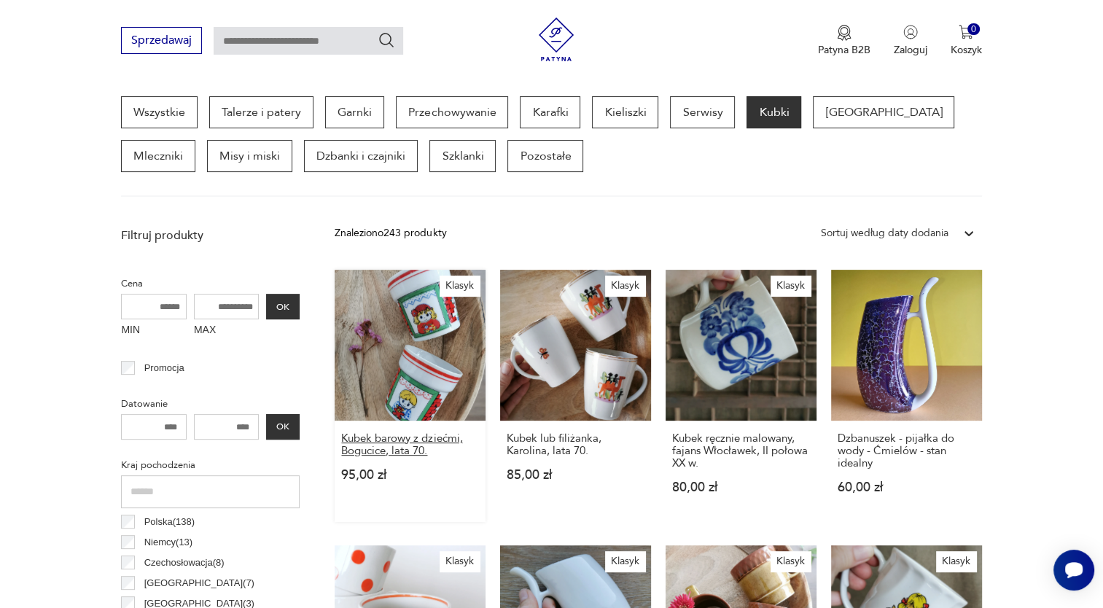
click at [364, 442] on h3 "Kubek barowy z dziećmi, Bogucice, lata 70." at bounding box center [410, 444] width 138 height 25
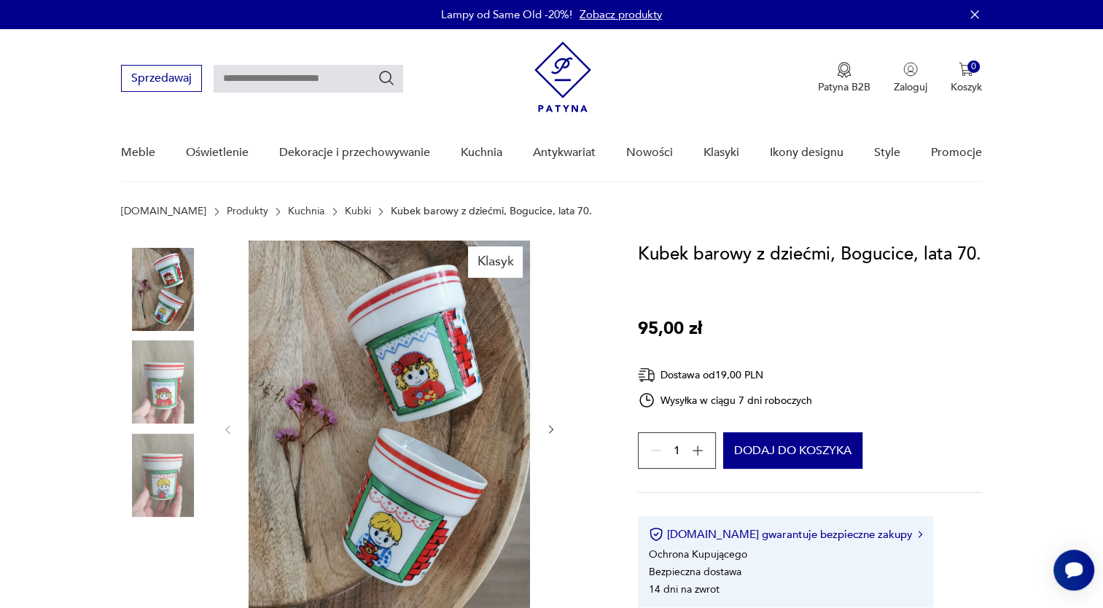
click at [549, 423] on button "button" at bounding box center [551, 430] width 12 height 15
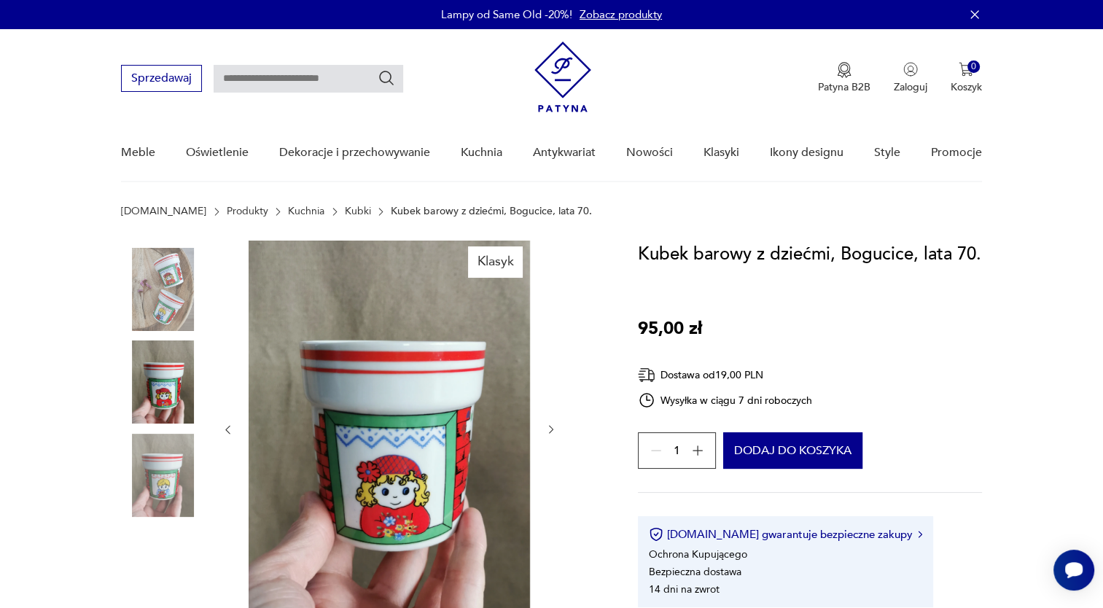
click at [549, 426] on icon "button" at bounding box center [551, 430] width 4 height 9
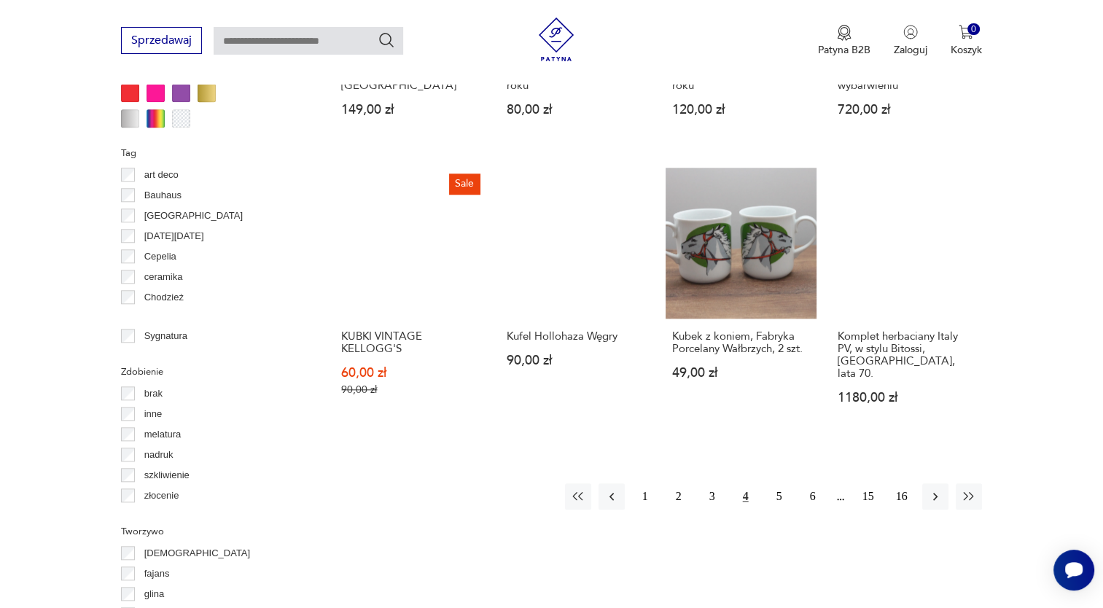
scroll to position [1334, 0]
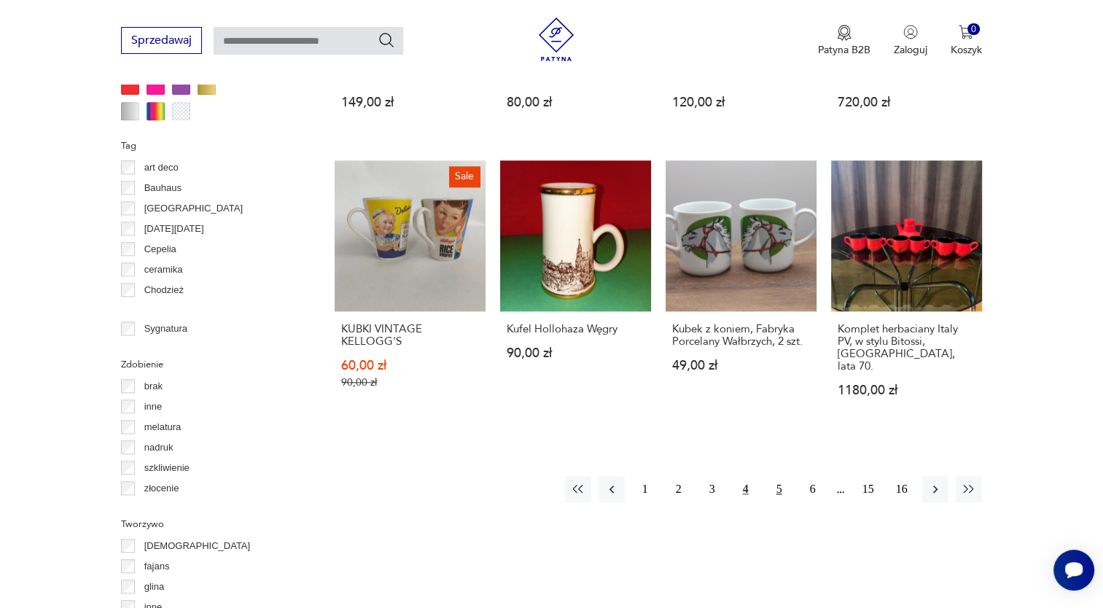
click at [781, 476] on button "5" at bounding box center [779, 489] width 26 height 26
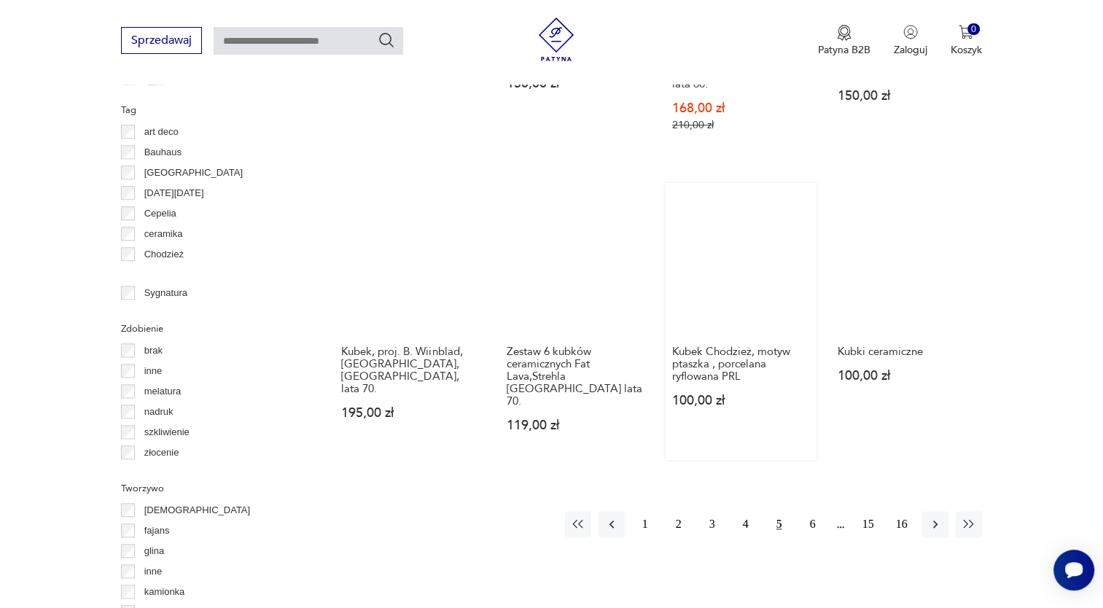
scroll to position [1407, 0]
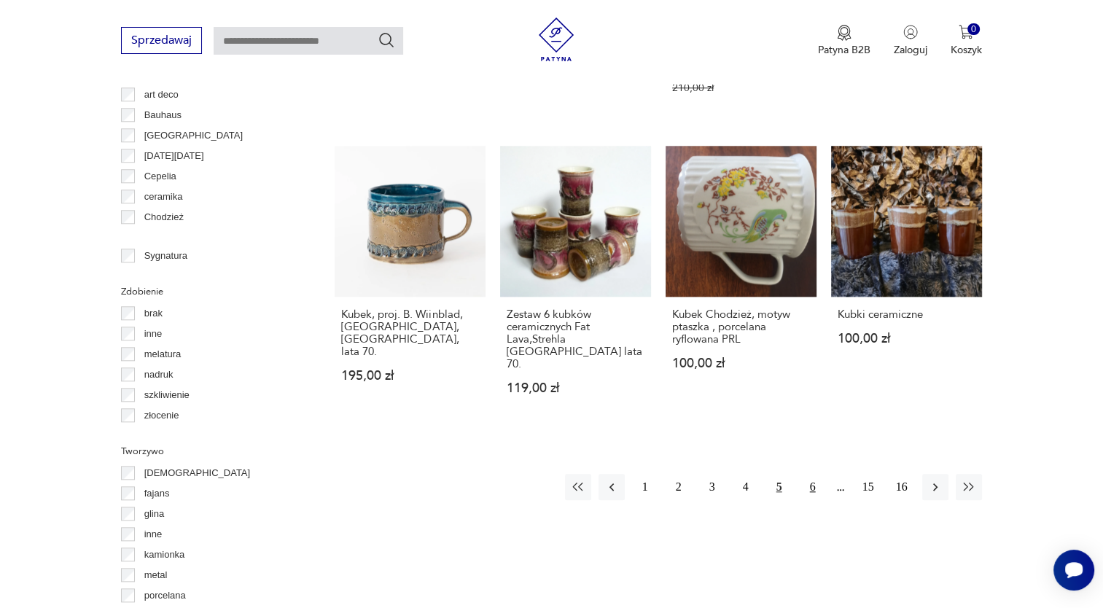
click at [812, 474] on button "6" at bounding box center [812, 487] width 26 height 26
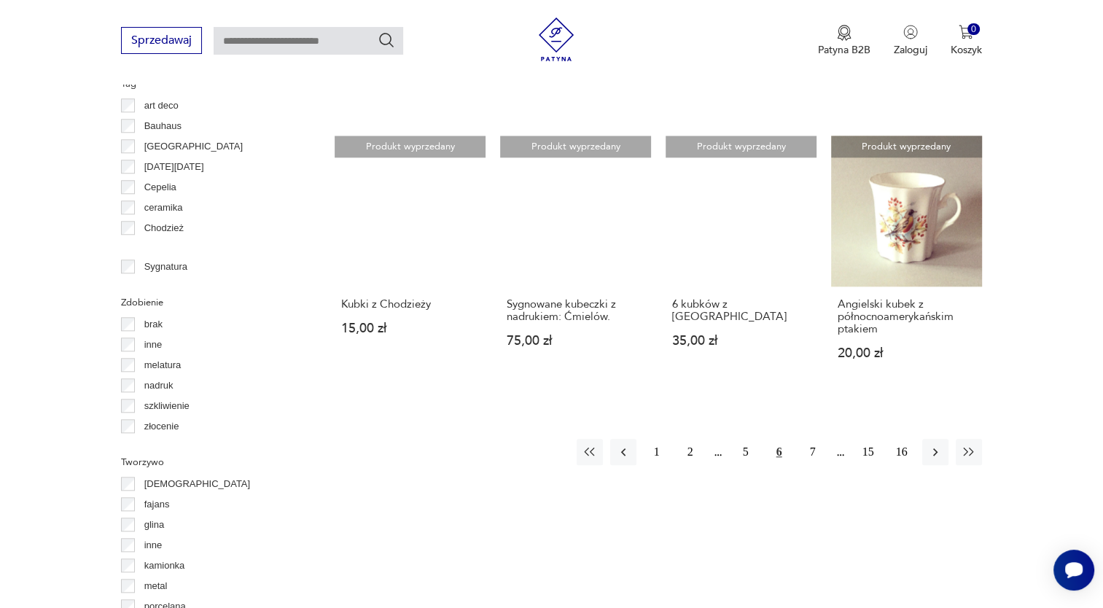
scroll to position [1407, 0]
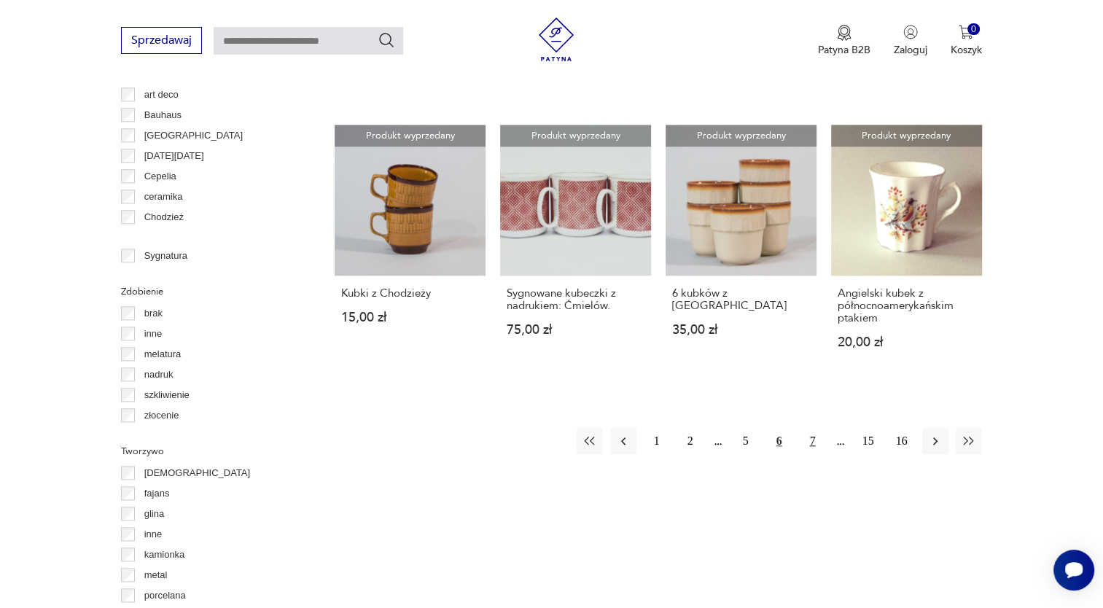
click at [810, 428] on button "7" at bounding box center [812, 441] width 26 height 26
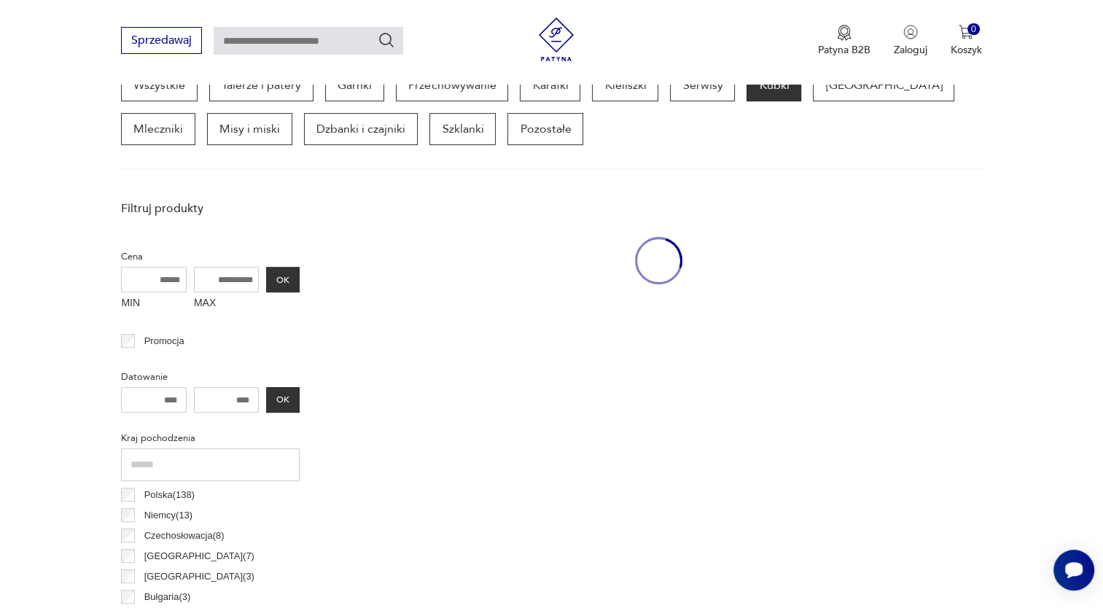
scroll to position [386, 0]
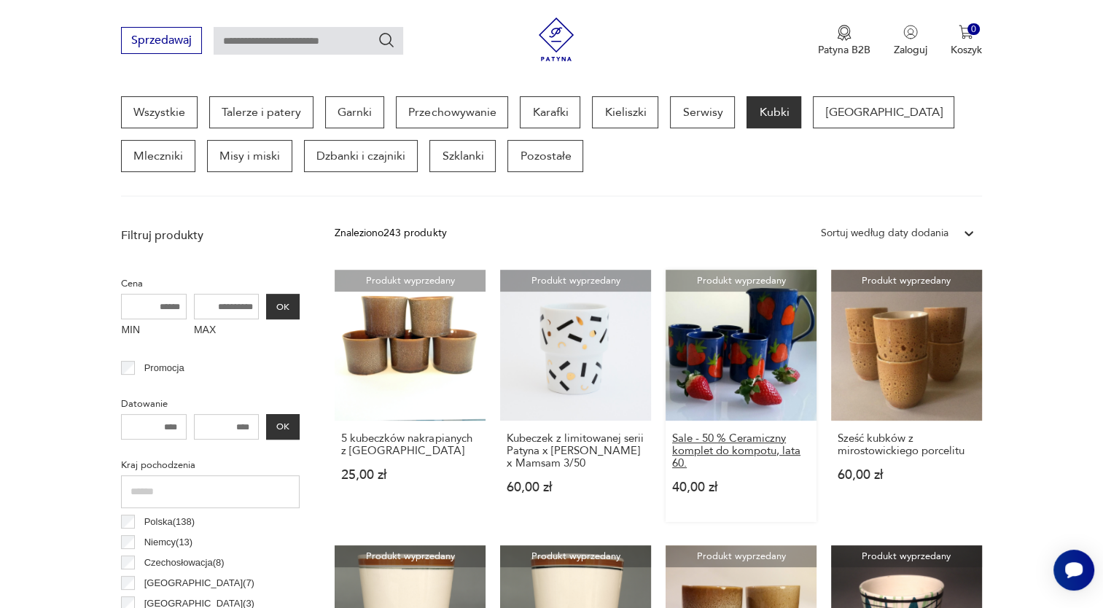
click at [760, 449] on h3 "Sale - 50 % Ceramiczny komplet do kompotu, lata 60." at bounding box center [741, 450] width 138 height 37
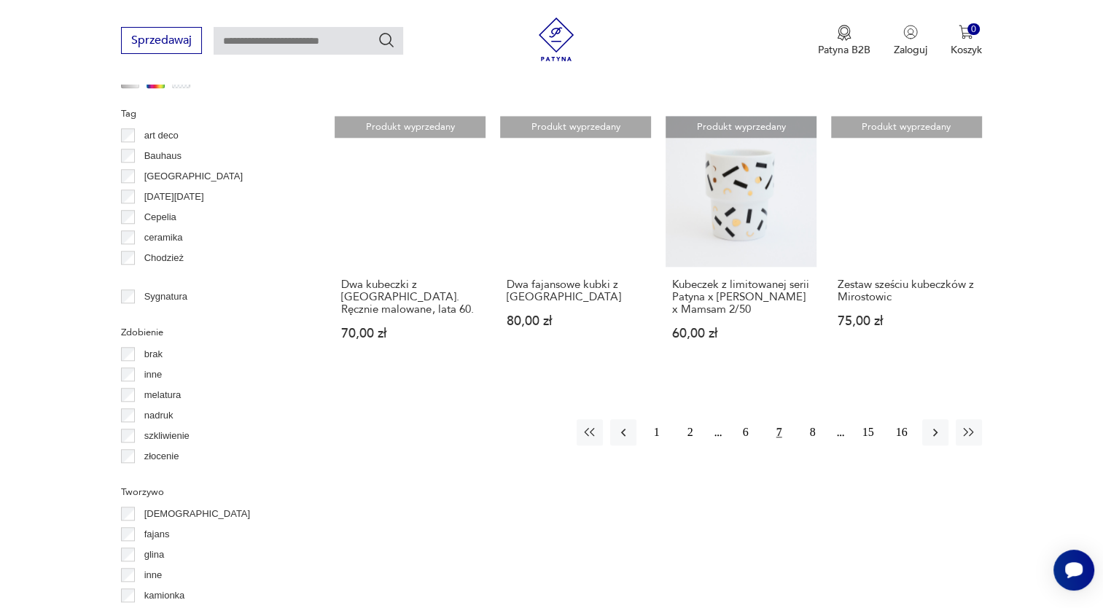
scroll to position [1625, 0]
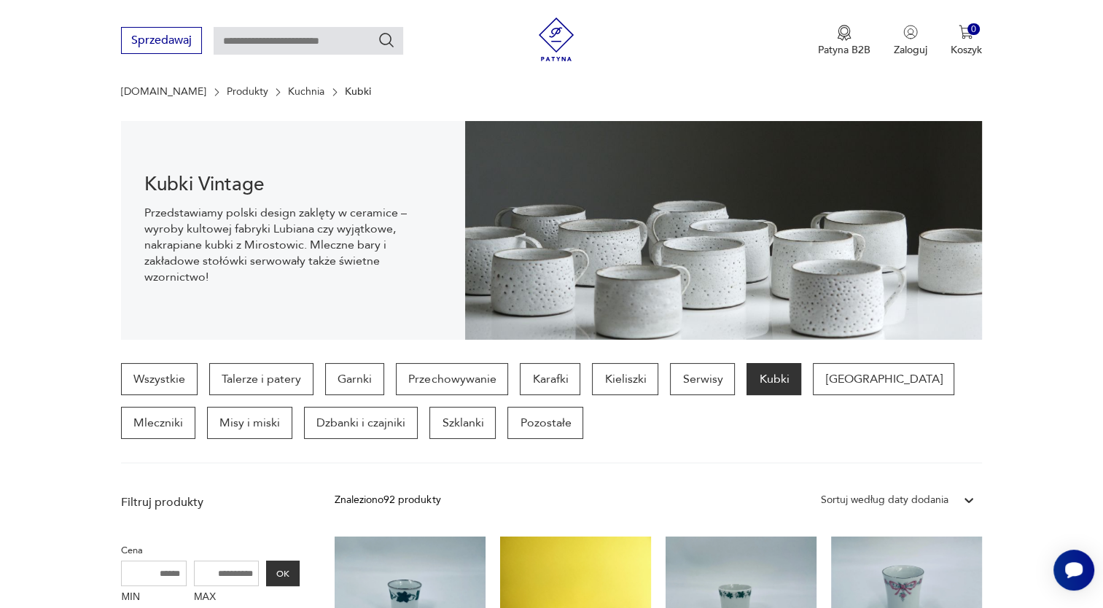
scroll to position [95, 0]
